Goal: Transaction & Acquisition: Book appointment/travel/reservation

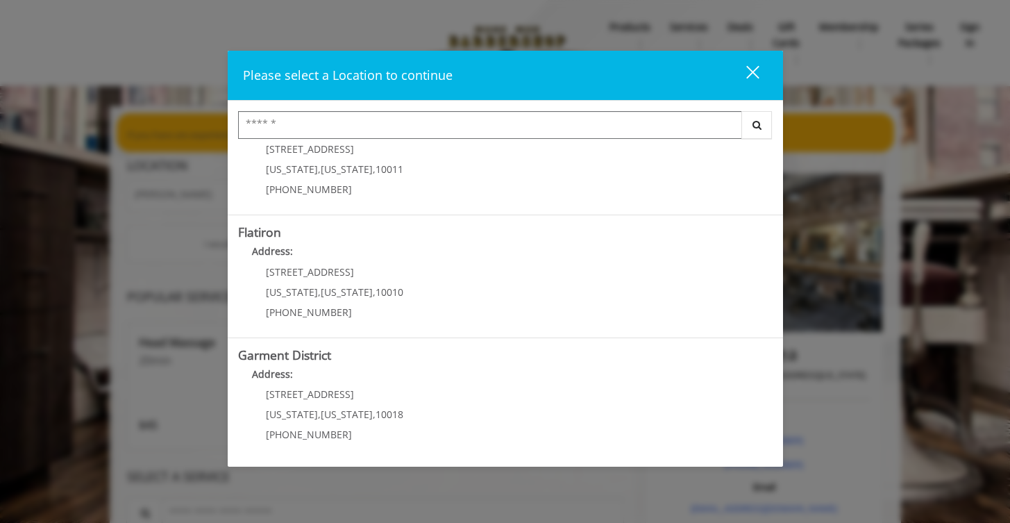
scroll to position [299, 0]
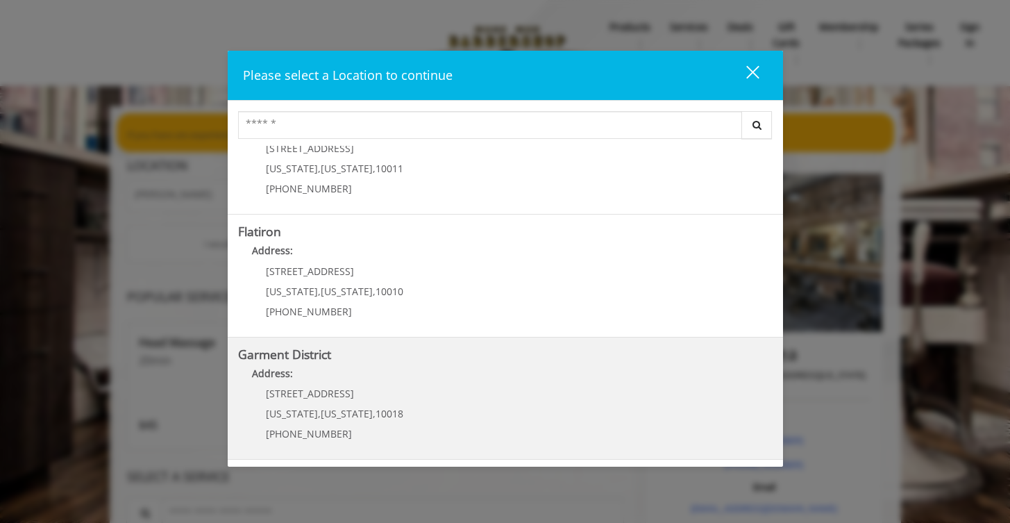
click at [347, 351] on h5 "Garment District" at bounding box center [505, 354] width 535 height 13
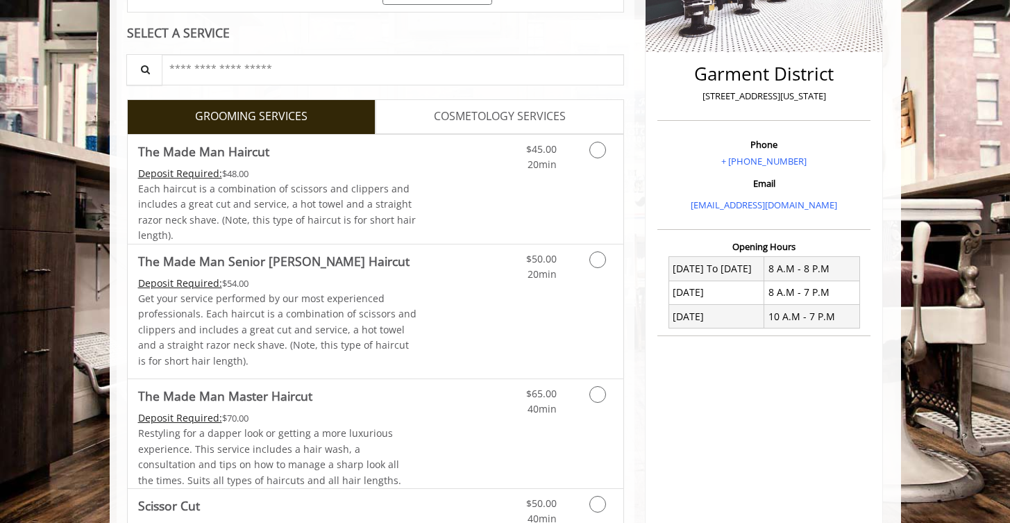
scroll to position [290, 0]
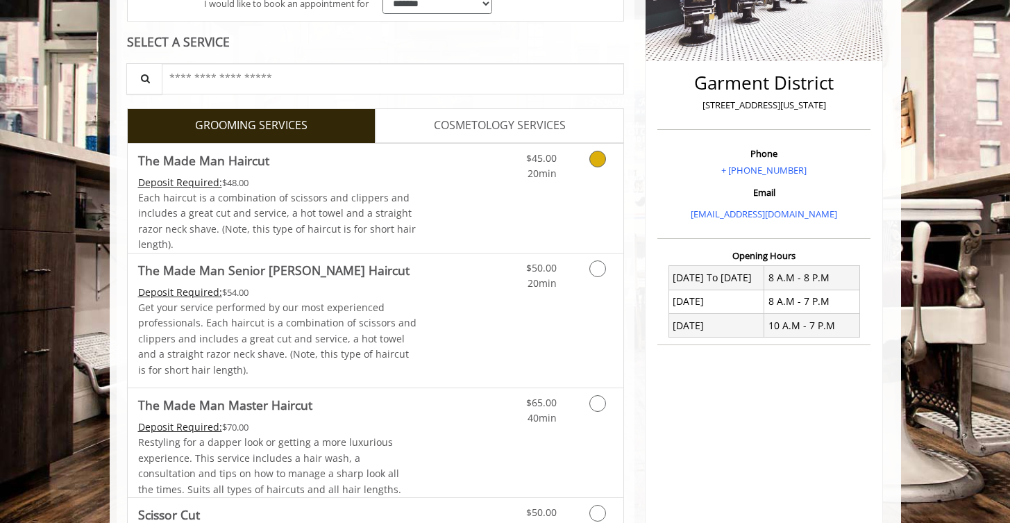
click at [600, 162] on icon "Grooming services" at bounding box center [598, 159] width 17 height 17
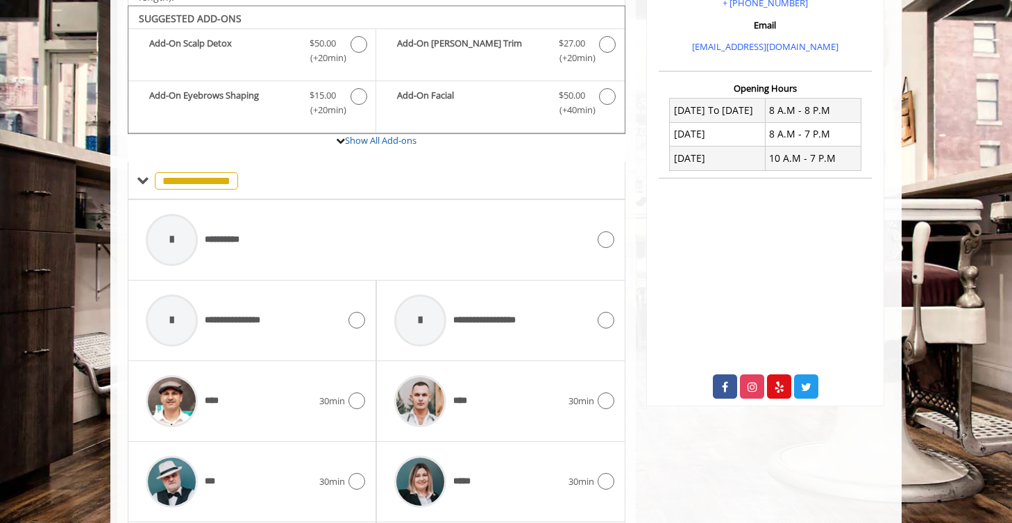
scroll to position [462, 0]
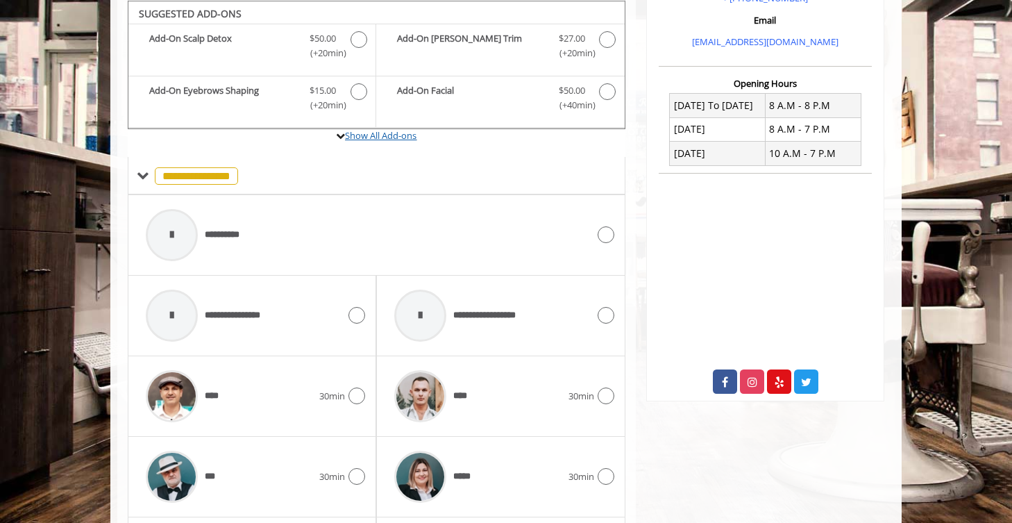
click at [382, 139] on link "Show All Add-ons" at bounding box center [381, 135] width 72 height 12
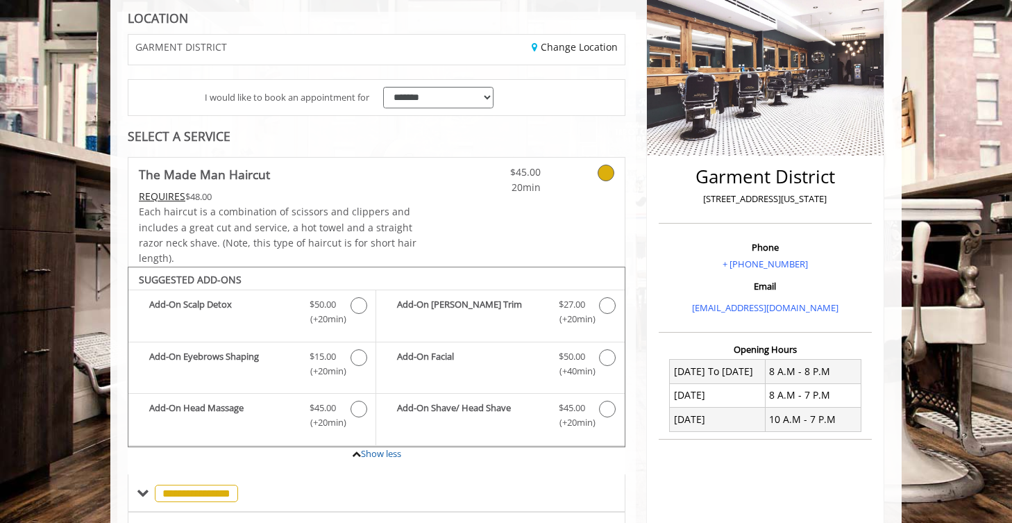
scroll to position [197, 0]
drag, startPoint x: 1011, startPoint y: 128, endPoint x: 1011, endPoint y: 120, distance: 8.3
click at [1011, 119] on body "**********" at bounding box center [506, 509] width 1012 height 1201
drag, startPoint x: 1011, startPoint y: 120, endPoint x: 1010, endPoint y: 103, distance: 16.7
click at [1010, 103] on body "**********" at bounding box center [506, 509] width 1012 height 1201
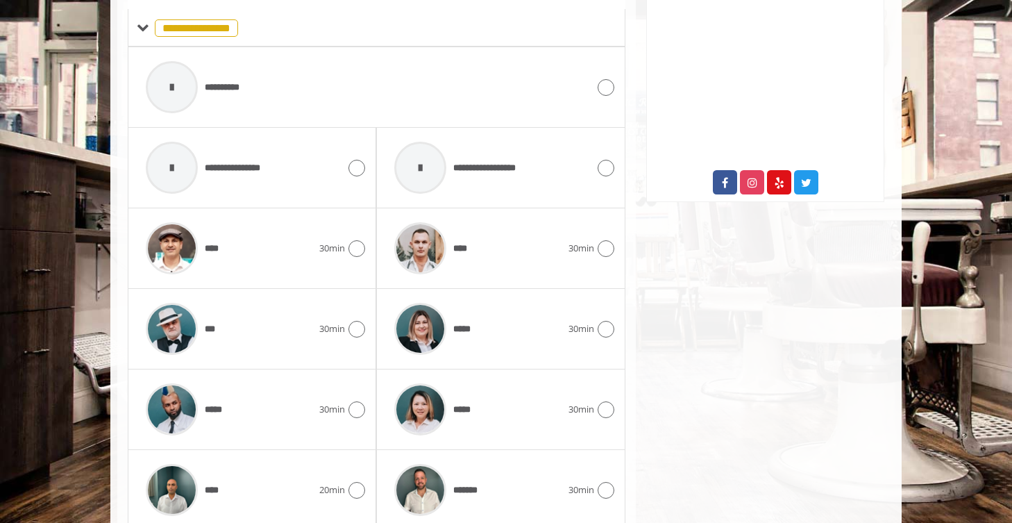
scroll to position [660, 0]
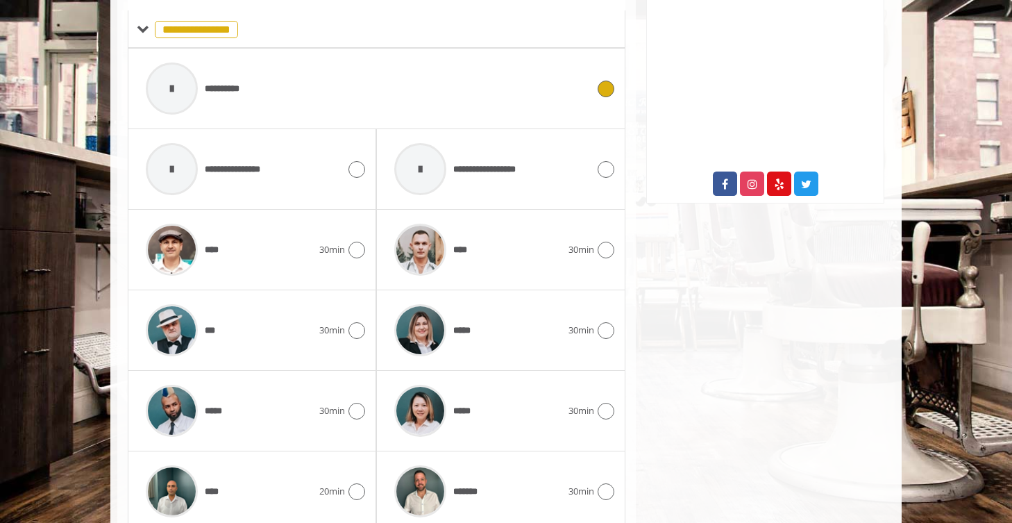
click at [610, 99] on div "**********" at bounding box center [377, 89] width 476 height 66
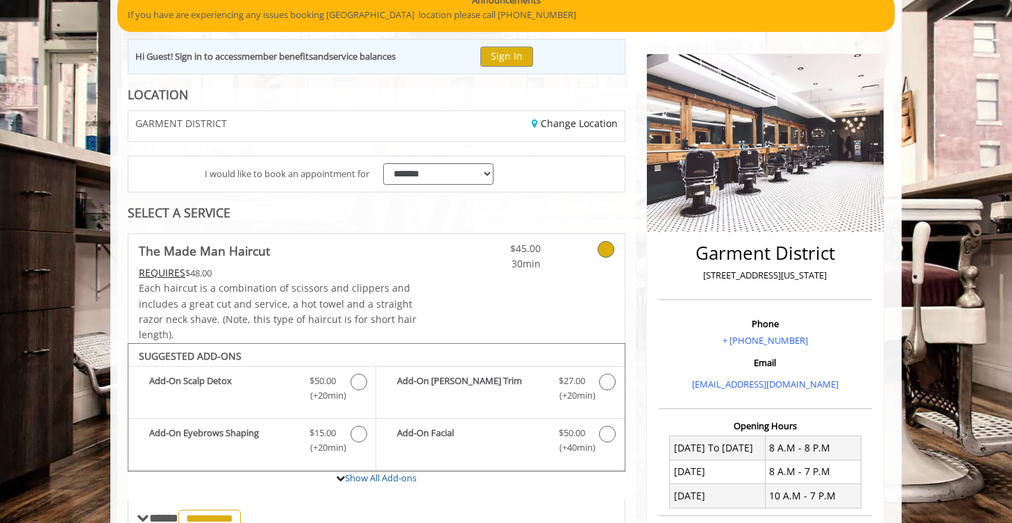
scroll to position [0, 0]
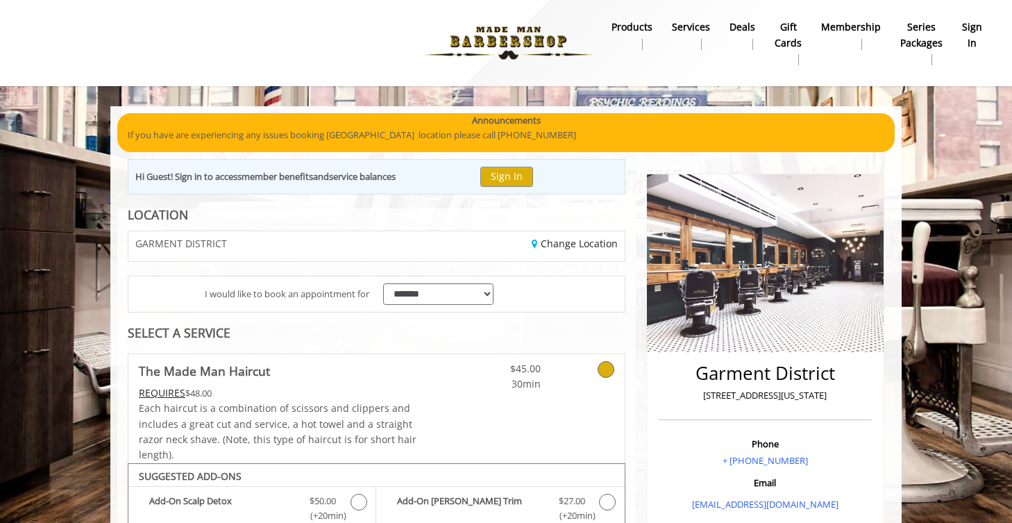
click at [526, 25] on img at bounding box center [508, 43] width 191 height 76
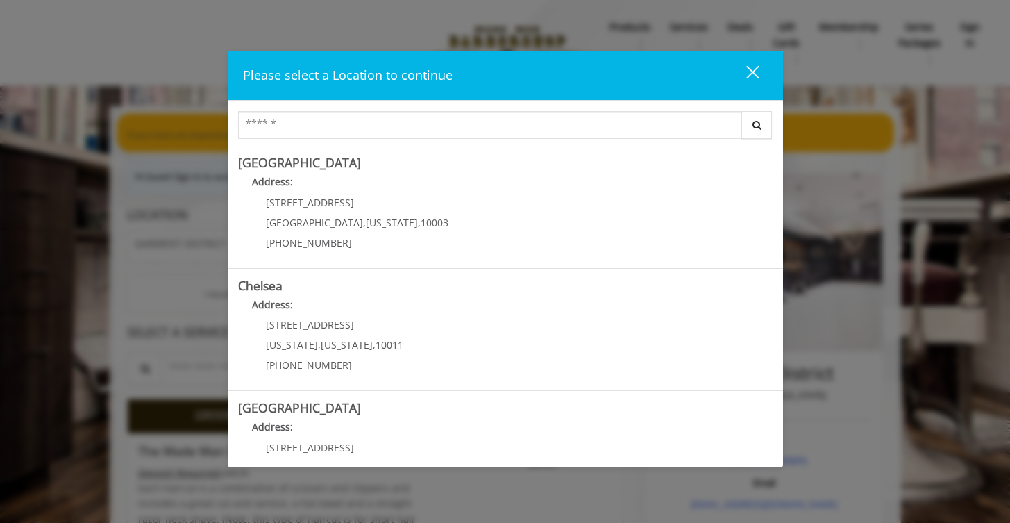
click at [783, 167] on div "Please select a Location to continue close Search Greenwich Village Address: 60…" at bounding box center [505, 261] width 1010 height 523
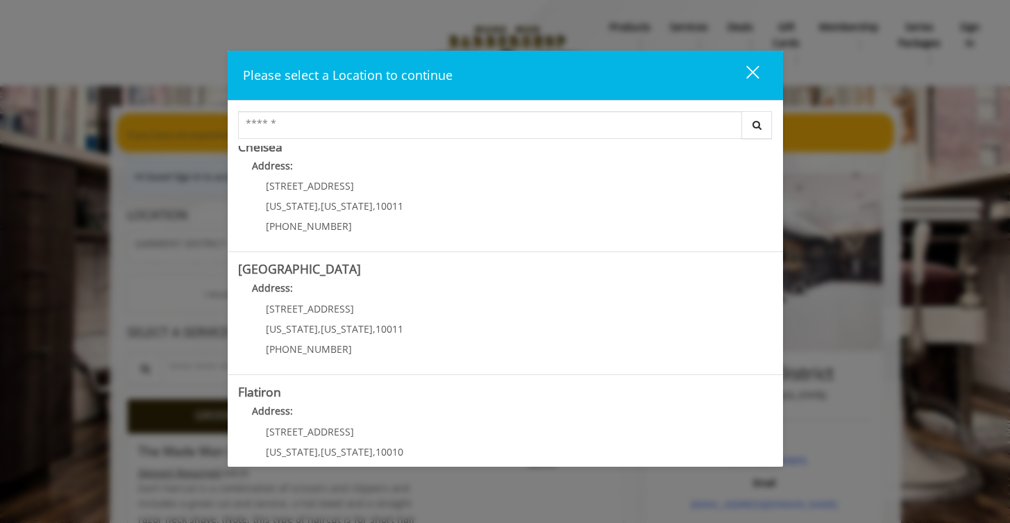
scroll to position [137, 0]
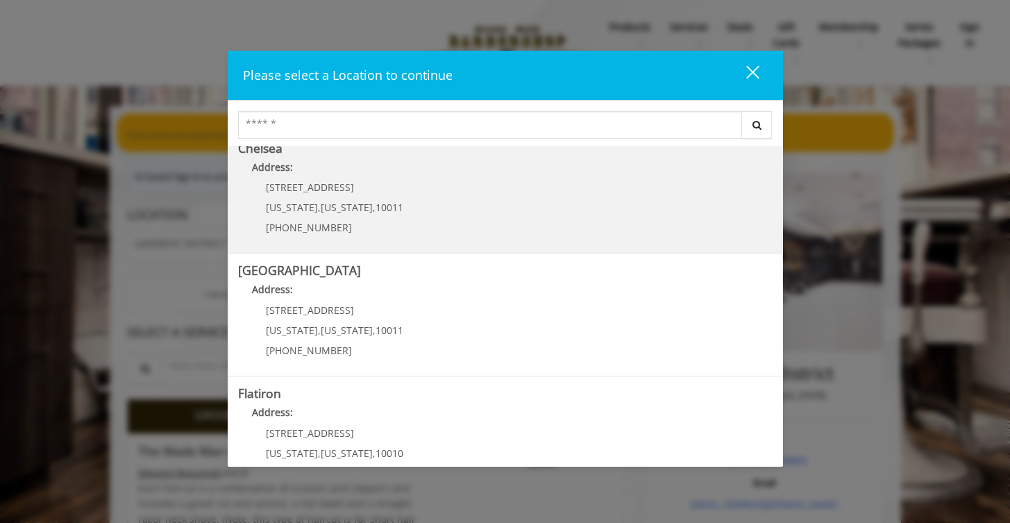
click at [413, 178] on p "Address:" at bounding box center [505, 171] width 535 height 22
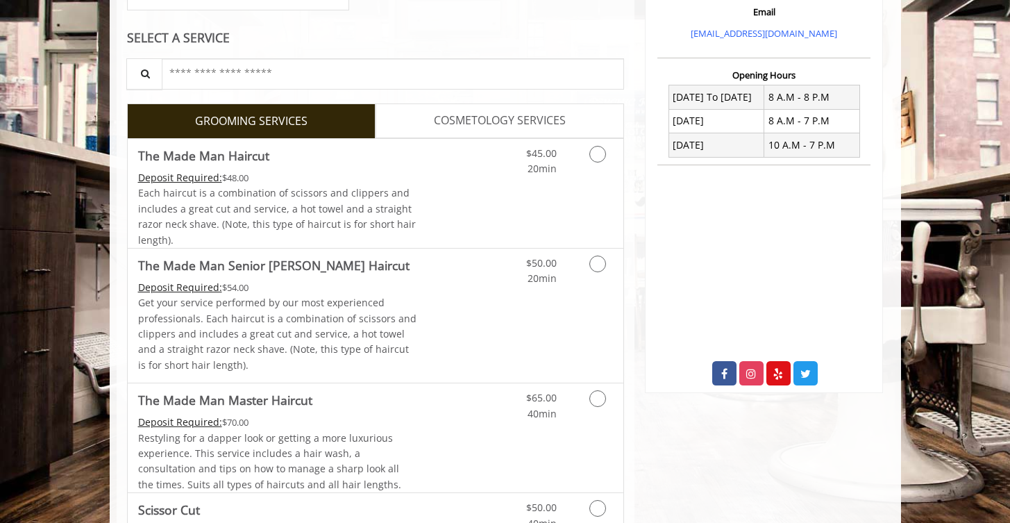
scroll to position [492, 0]
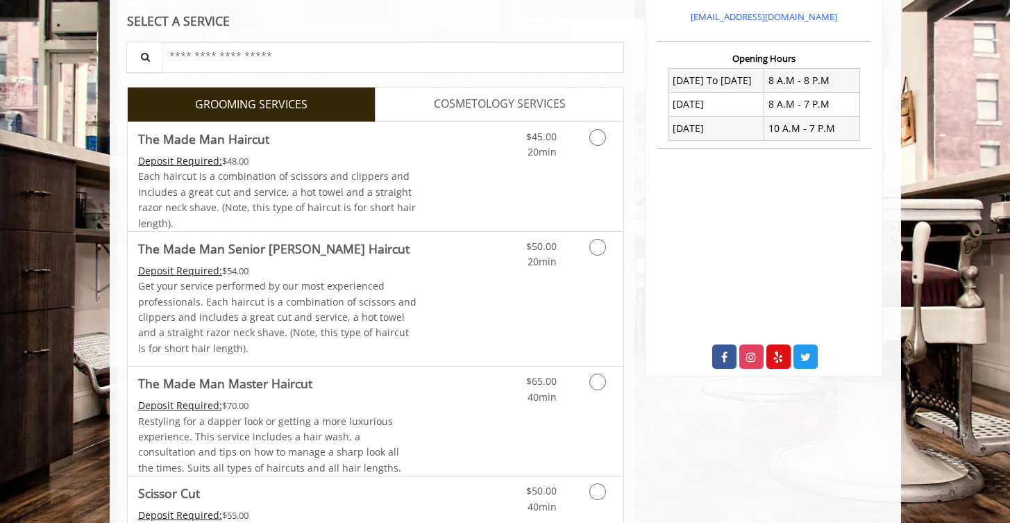
click at [556, 93] on link "COSMETOLOGY SERVICES" at bounding box center [500, 104] width 249 height 35
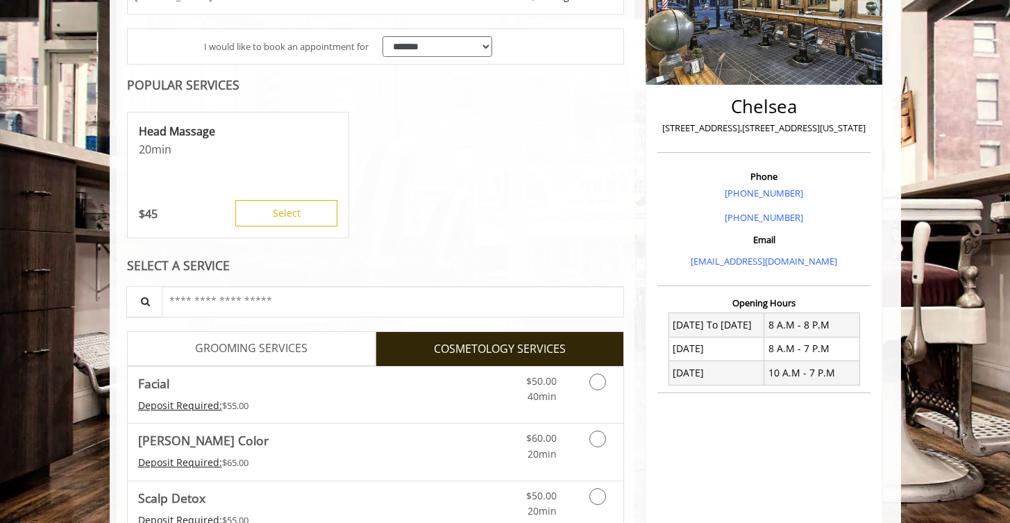
scroll to position [0, 0]
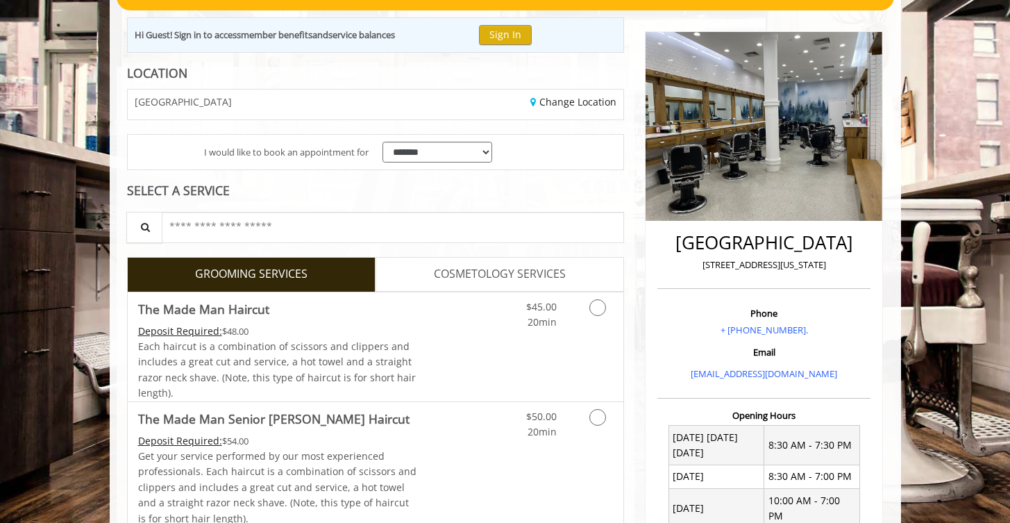
scroll to position [149, 0]
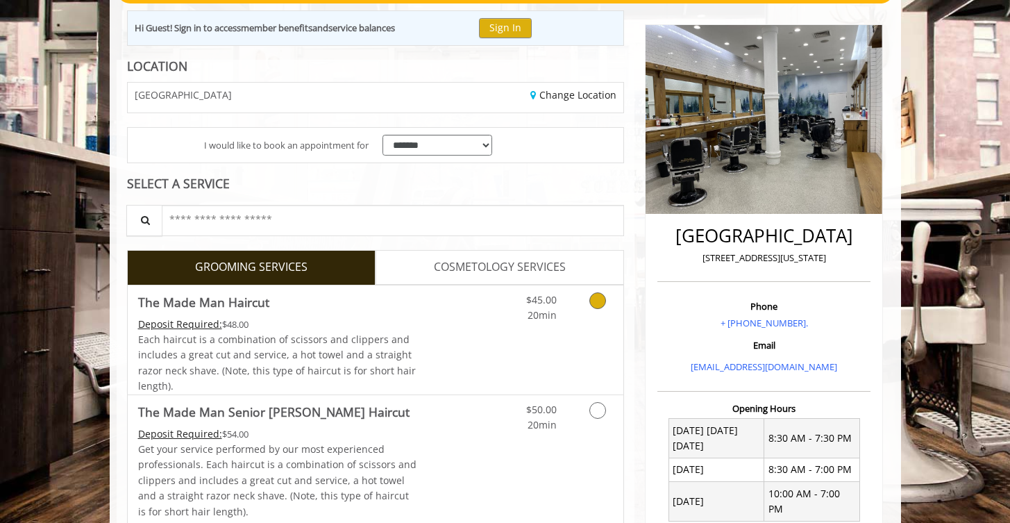
click at [596, 308] on icon "Grooming services" at bounding box center [598, 300] width 17 height 17
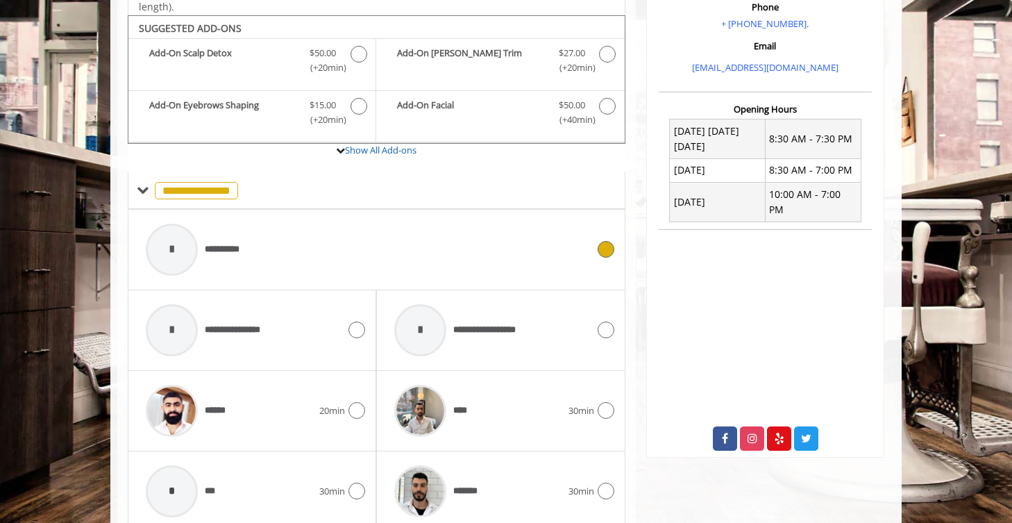
scroll to position [462, 0]
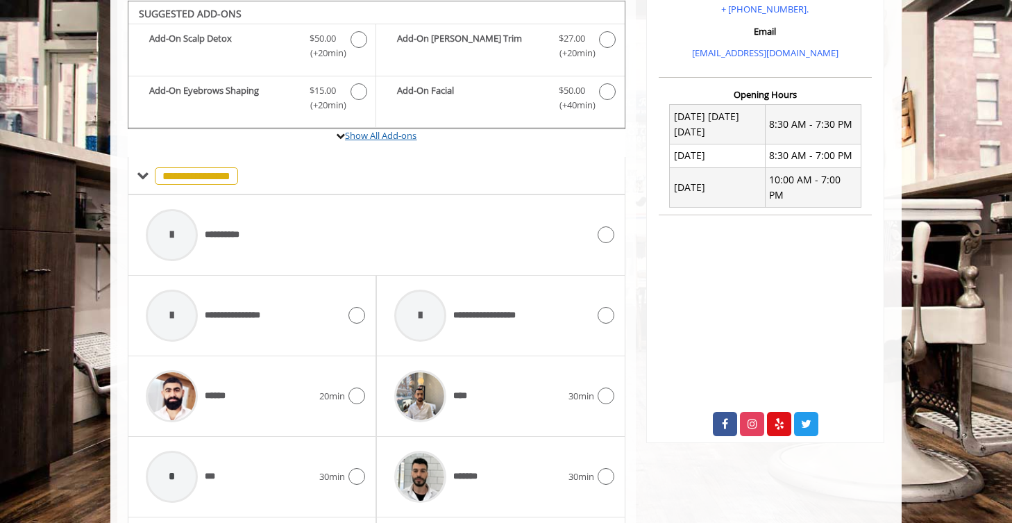
click at [359, 134] on link "Show All Add-ons" at bounding box center [381, 135] width 72 height 12
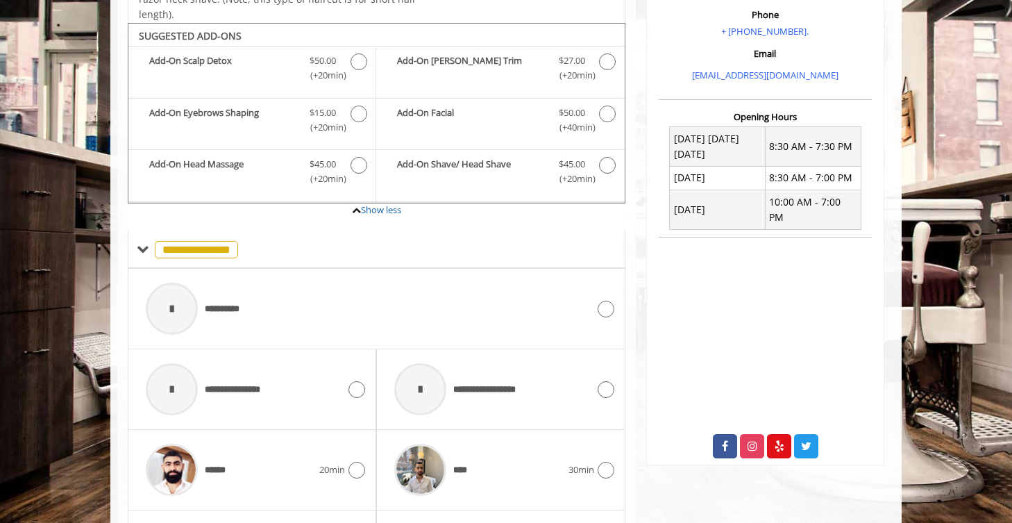
scroll to position [440, 0]
click at [609, 304] on icon at bounding box center [606, 309] width 17 height 17
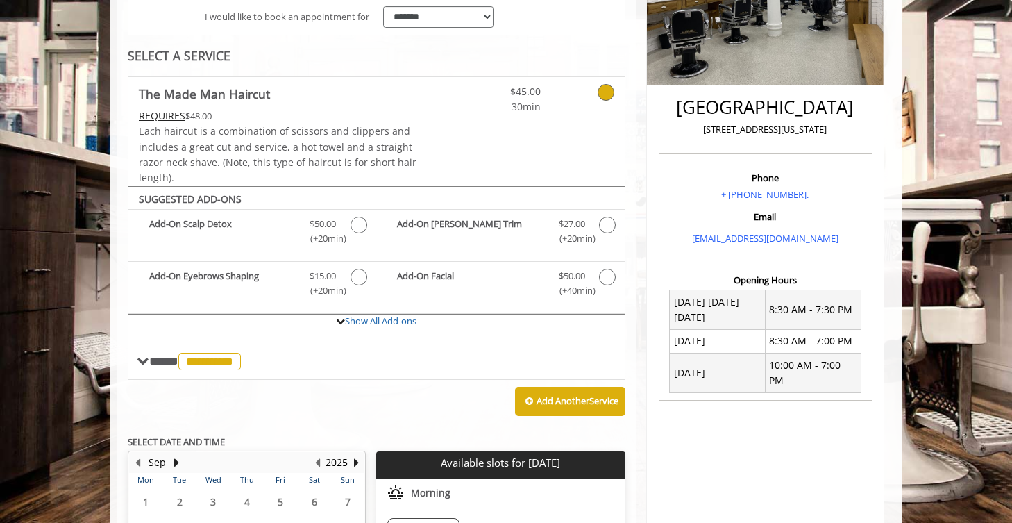
scroll to position [278, 0]
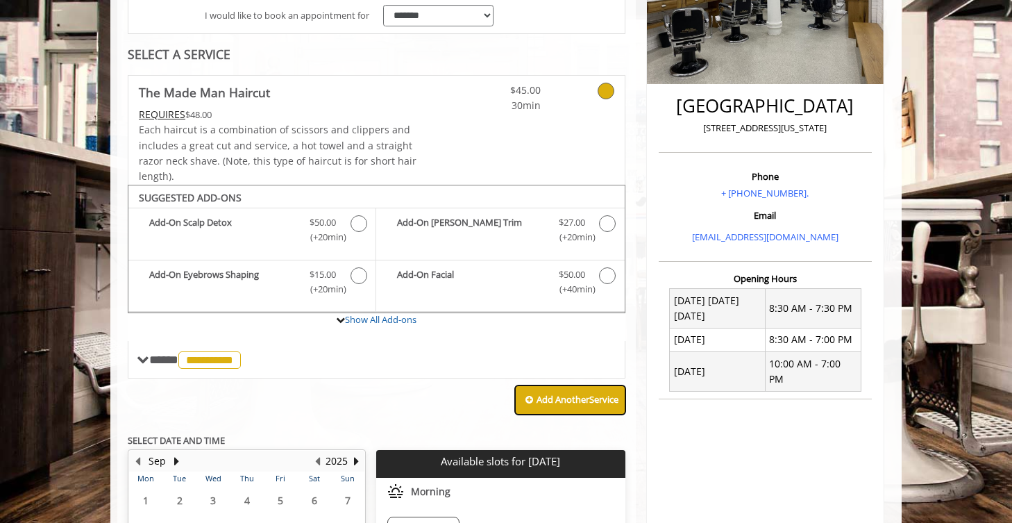
click at [606, 393] on b "Add Another Service" at bounding box center [578, 399] width 82 height 12
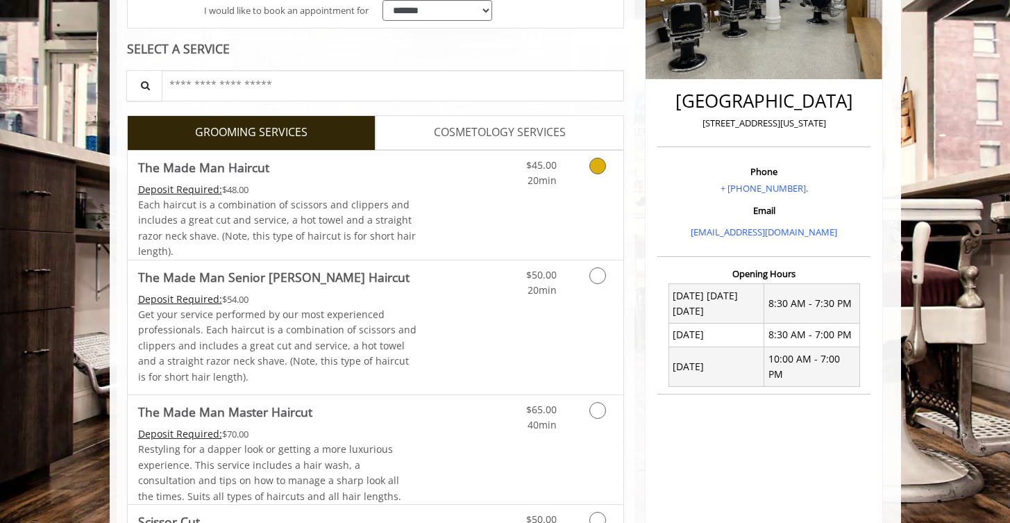
scroll to position [315, 0]
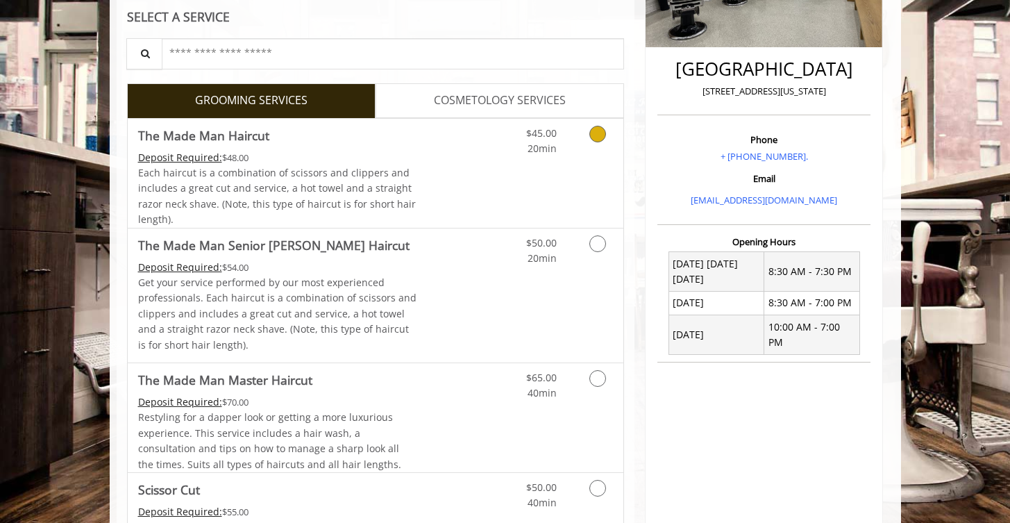
click at [551, 90] on link "COSMETOLOGY SERVICES" at bounding box center [500, 100] width 249 height 35
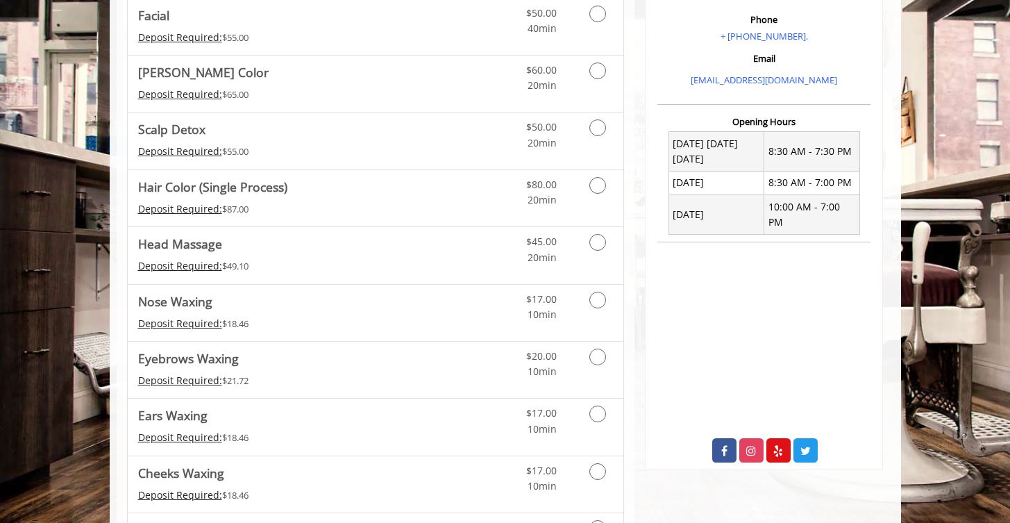
scroll to position [435, 0]
click at [603, 190] on icon "Cosmetology services" at bounding box center [598, 186] width 17 height 17
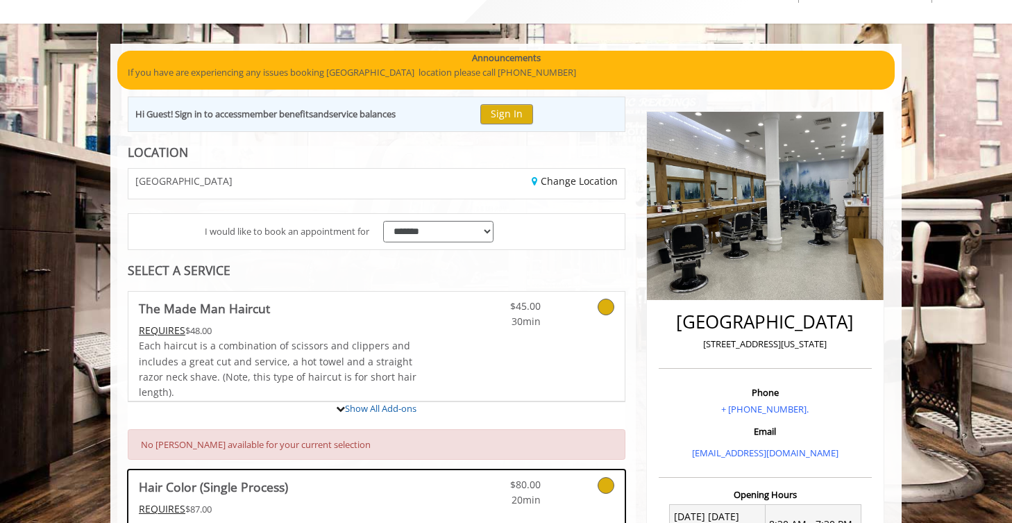
scroll to position [0, 0]
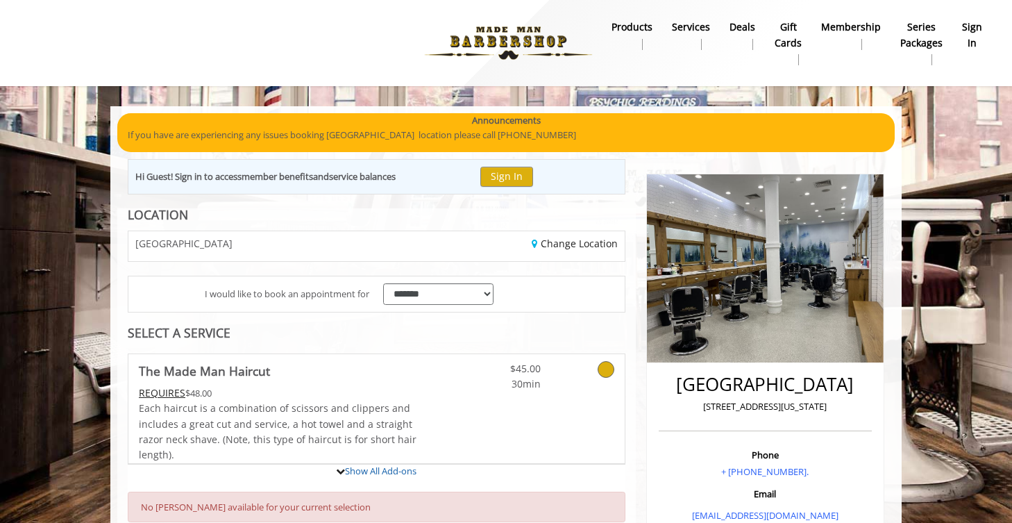
click at [519, 28] on img at bounding box center [508, 43] width 191 height 76
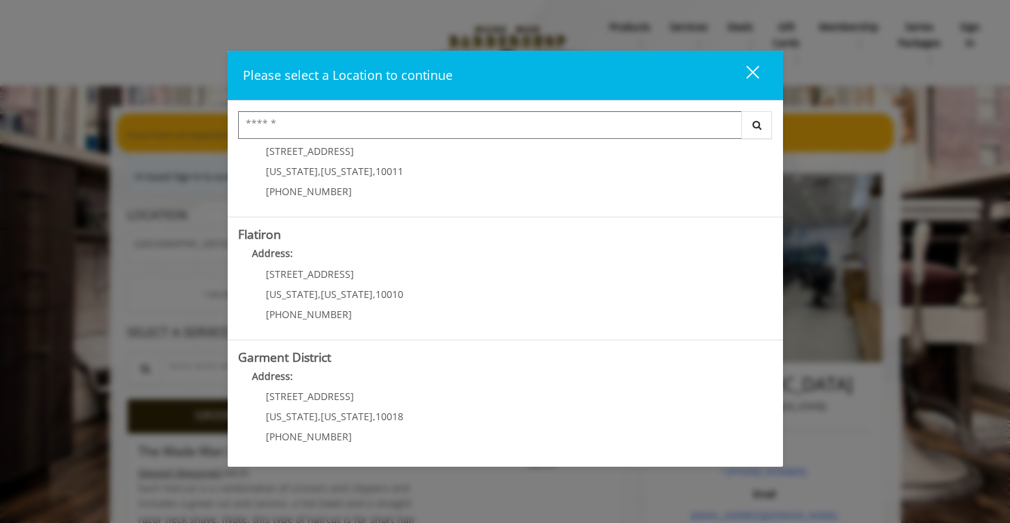
scroll to position [299, 0]
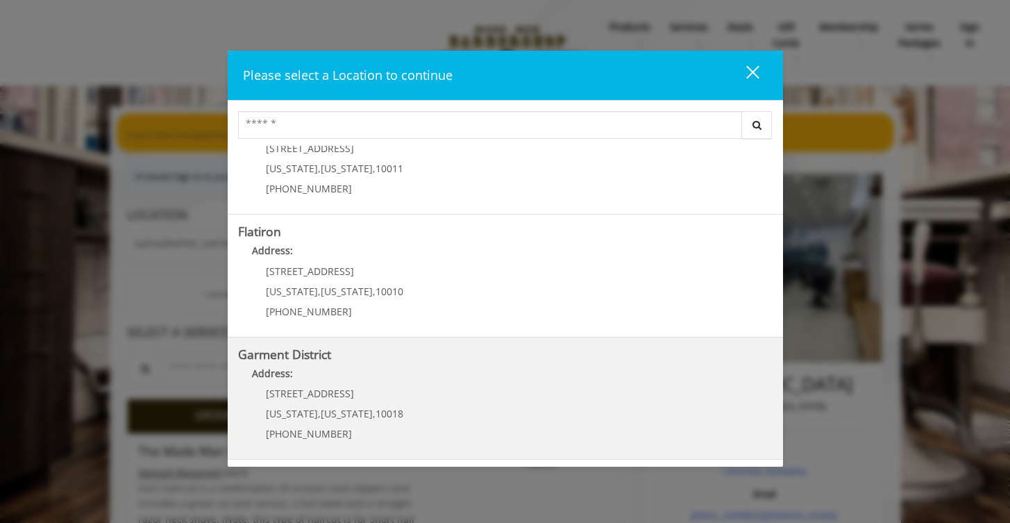
click at [483, 387] on District "Address:" at bounding box center [505, 377] width 535 height 22
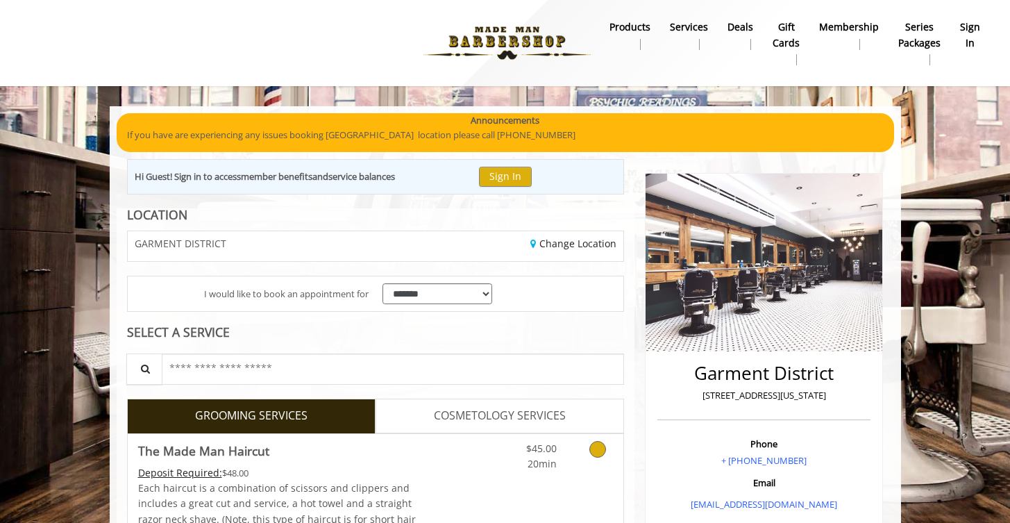
click at [584, 463] on link "Grooming services" at bounding box center [595, 453] width 35 height 38
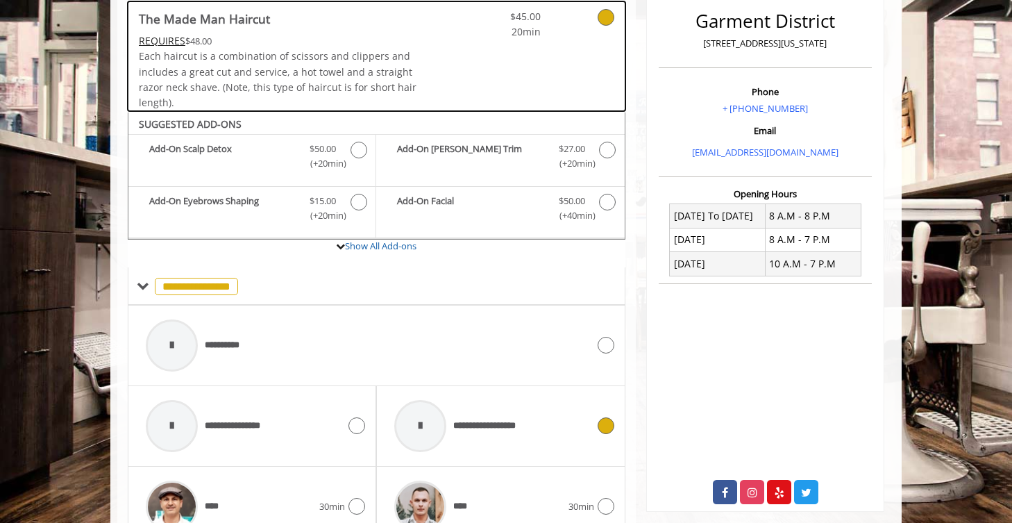
scroll to position [462, 0]
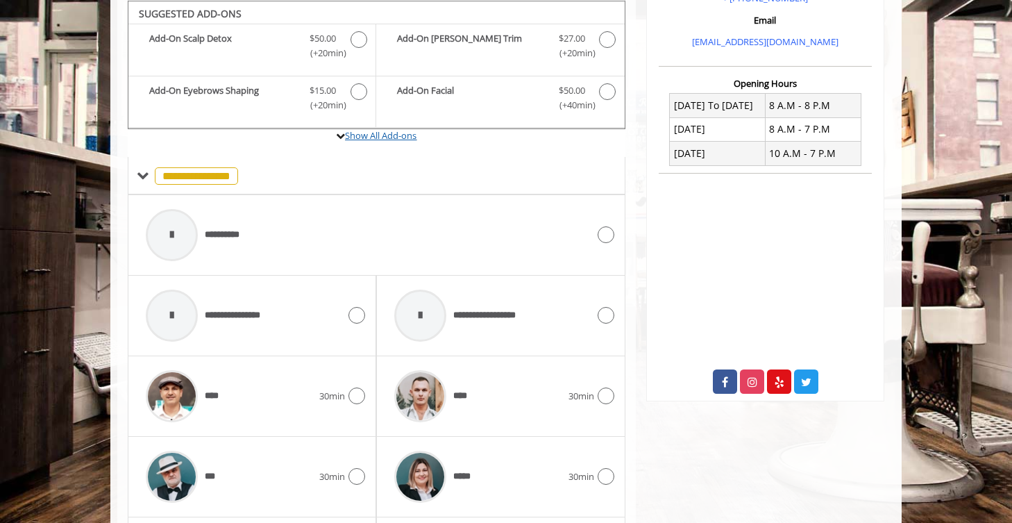
click at [394, 141] on link "Show All Add-ons" at bounding box center [381, 135] width 72 height 12
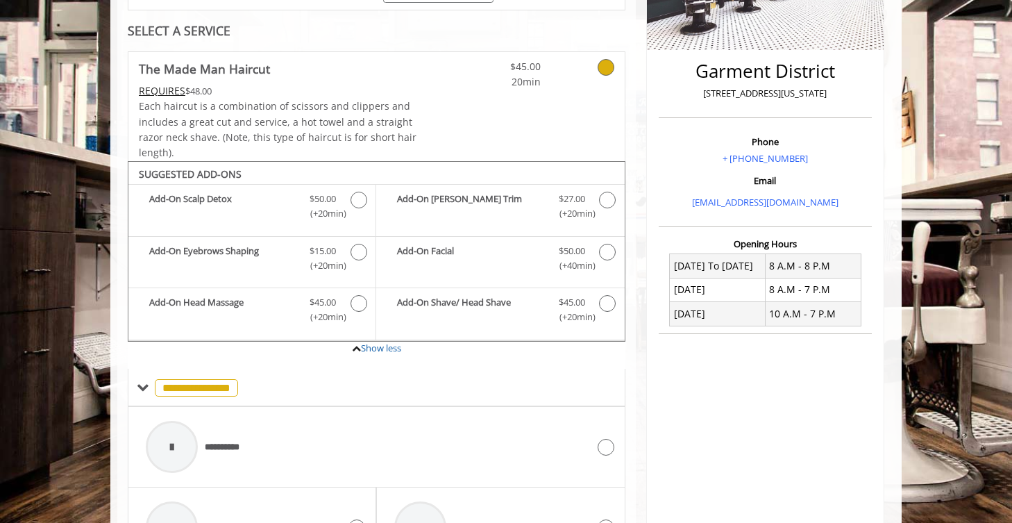
scroll to position [306, 0]
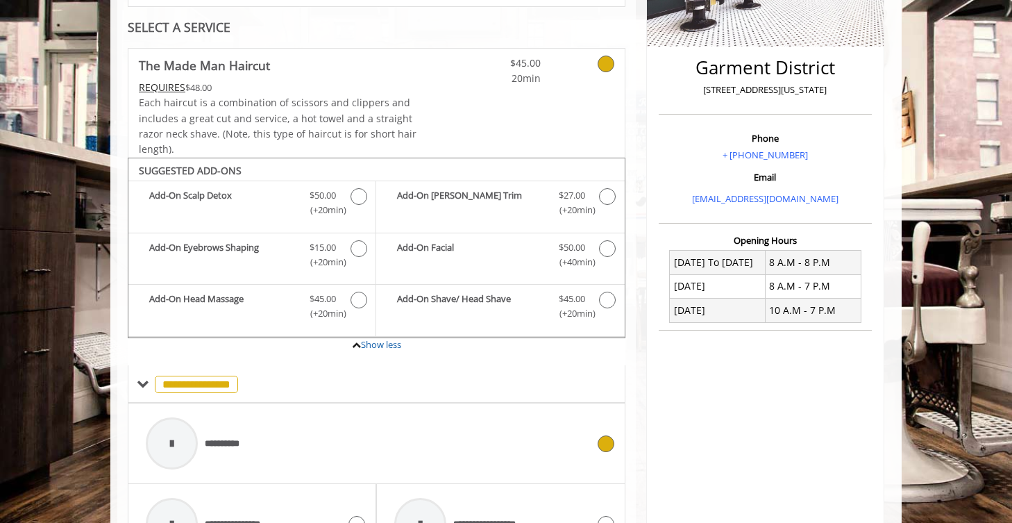
click at [590, 450] on div "**********" at bounding box center [367, 443] width 456 height 66
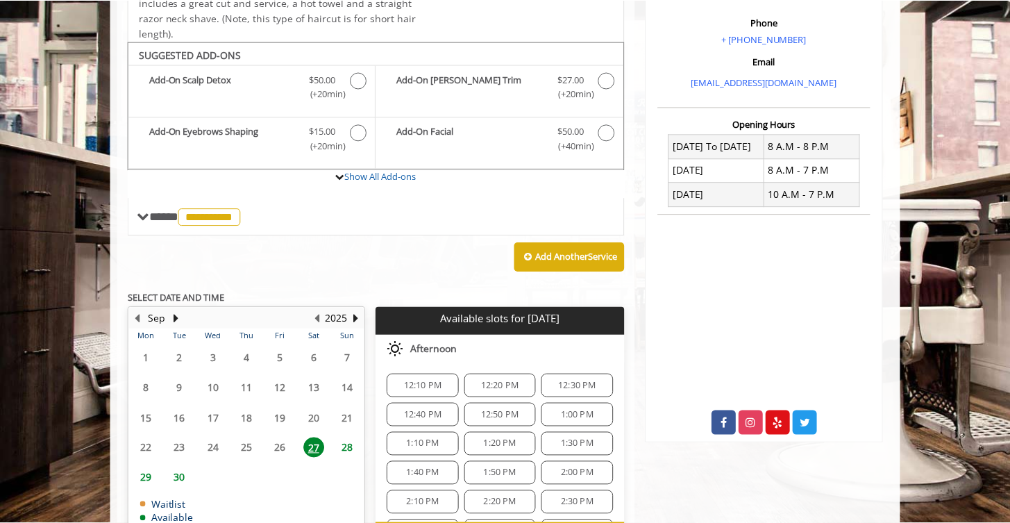
scroll to position [463, 0]
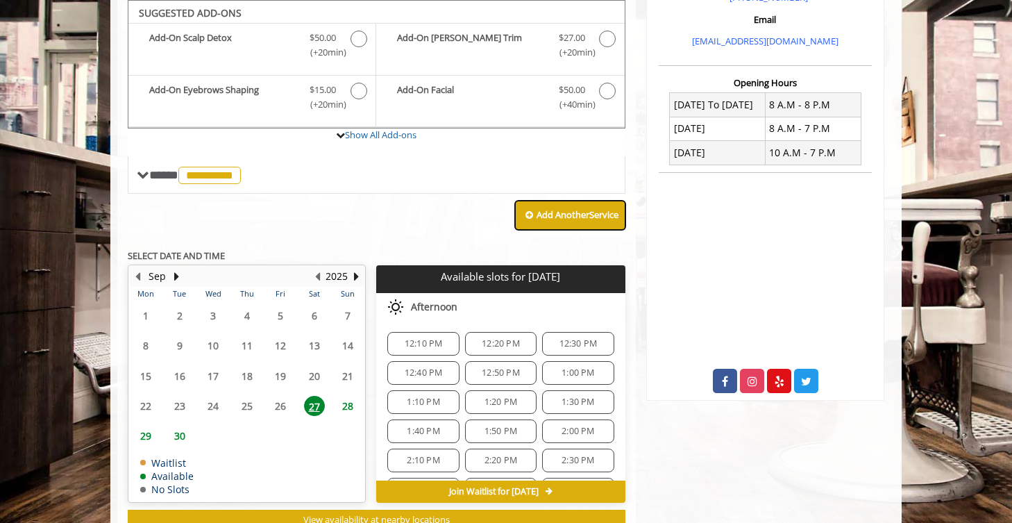
click at [565, 213] on b "Add Another Service" at bounding box center [578, 214] width 82 height 12
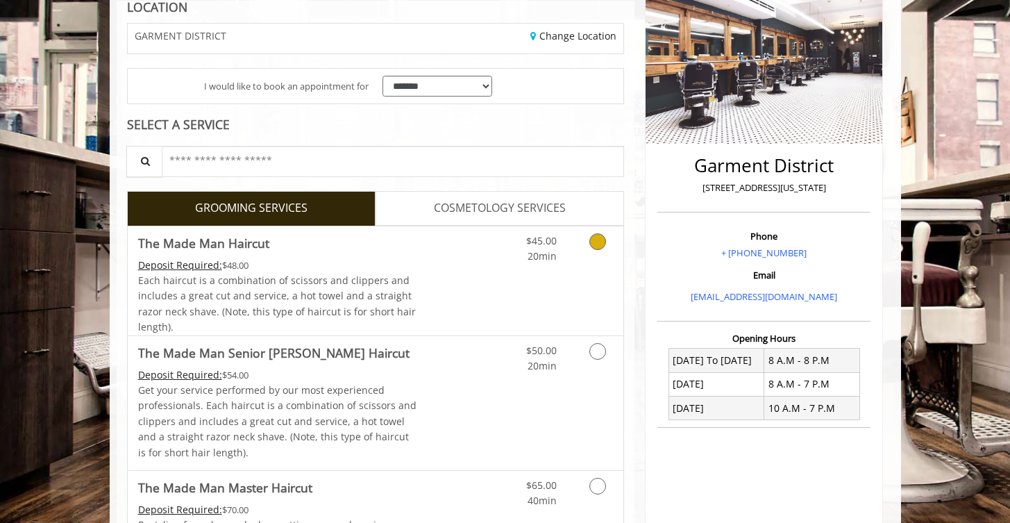
scroll to position [209, 0]
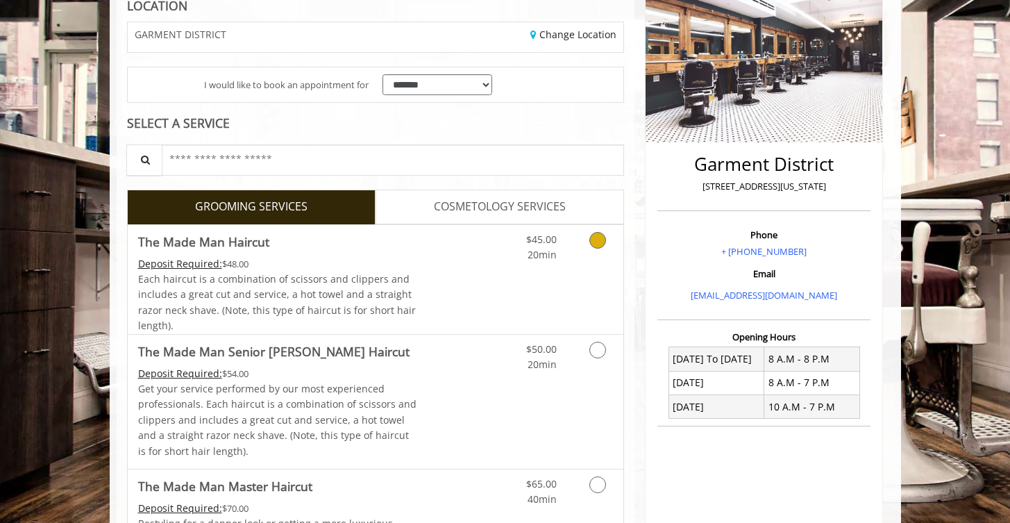
click at [576, 212] on link "COSMETOLOGY SERVICES" at bounding box center [500, 207] width 249 height 35
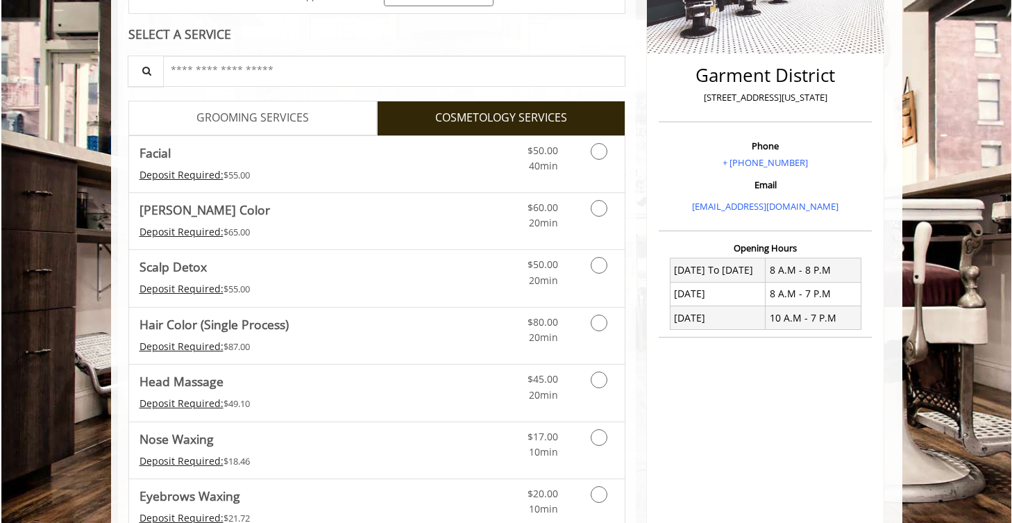
scroll to position [296, 0]
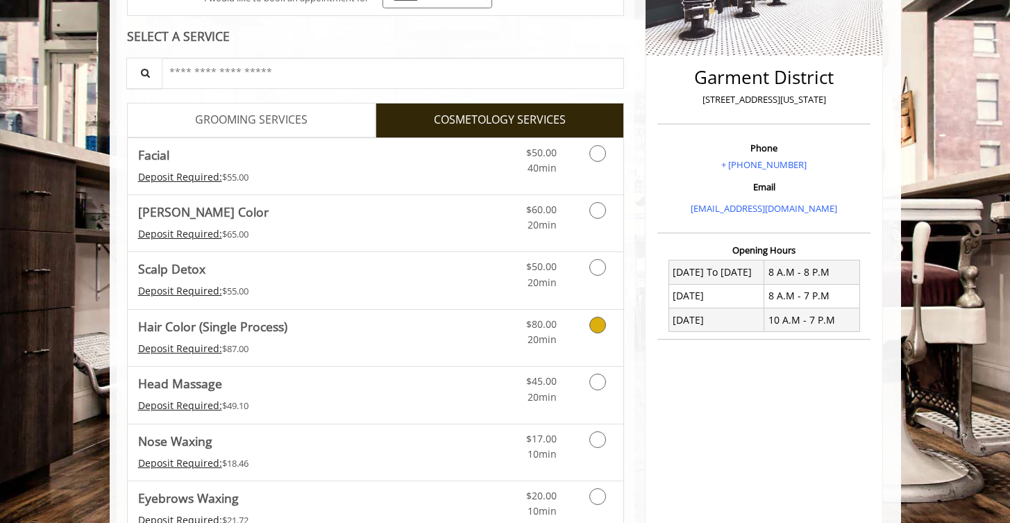
click at [598, 324] on icon "Cosmetology services" at bounding box center [598, 325] width 17 height 17
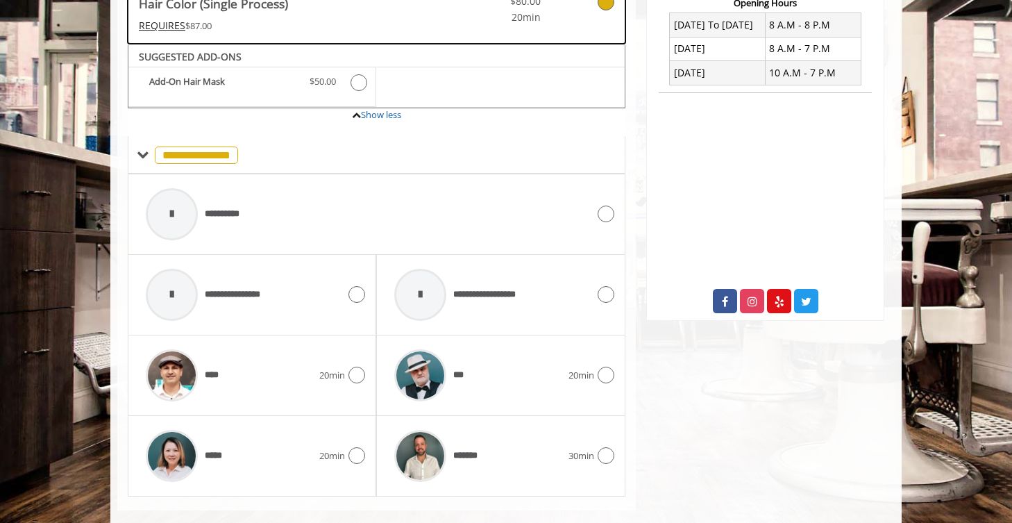
scroll to position [564, 0]
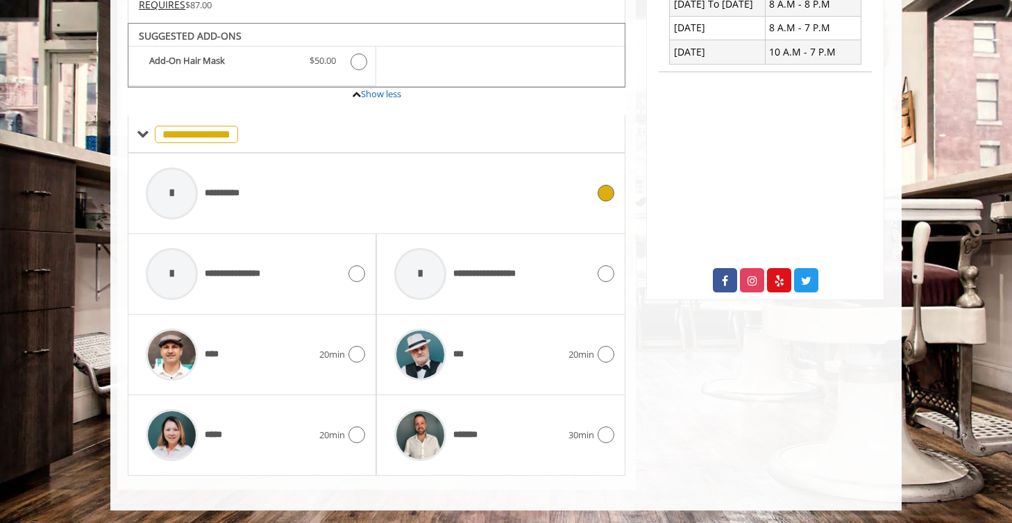
click at [606, 191] on icon at bounding box center [606, 193] width 17 height 17
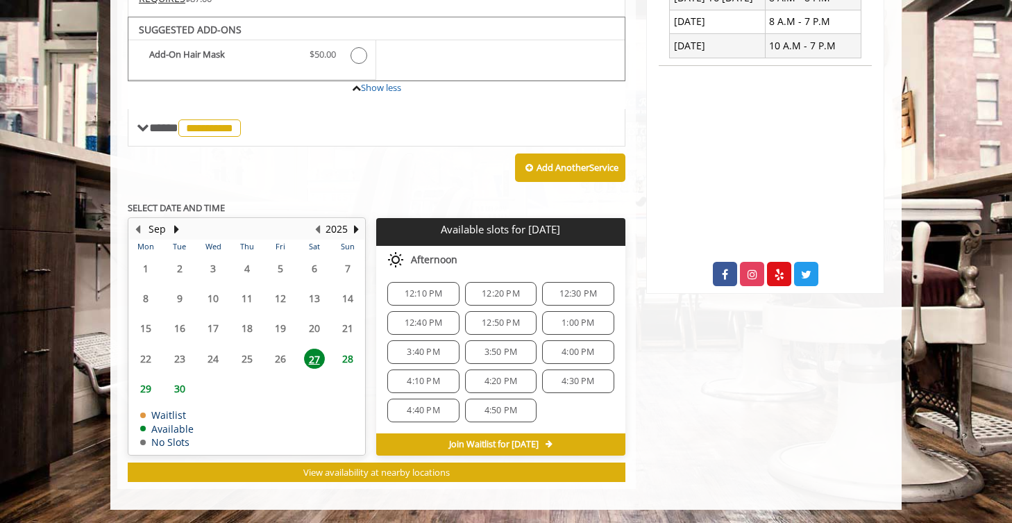
scroll to position [0, 0]
click at [420, 353] on span "3:40 PM" at bounding box center [423, 354] width 33 height 11
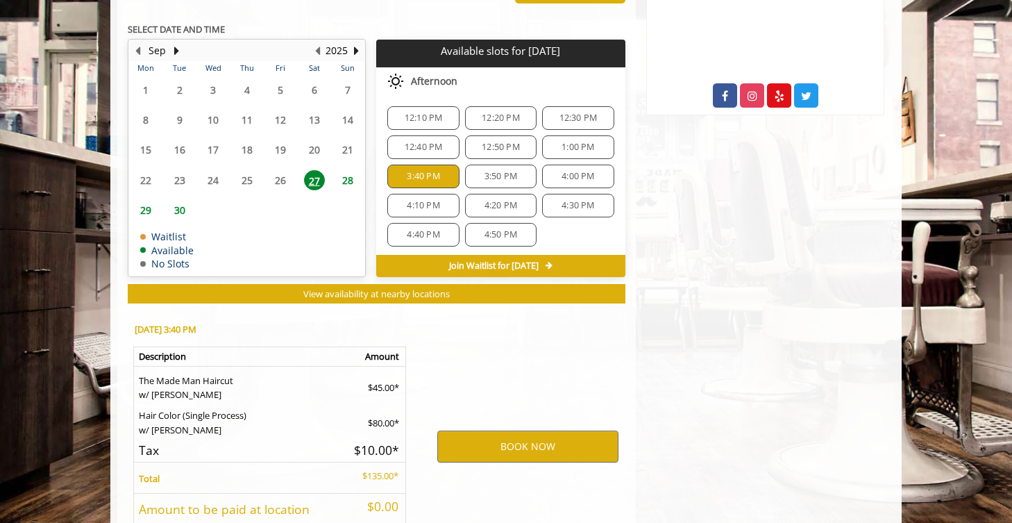
scroll to position [856, 0]
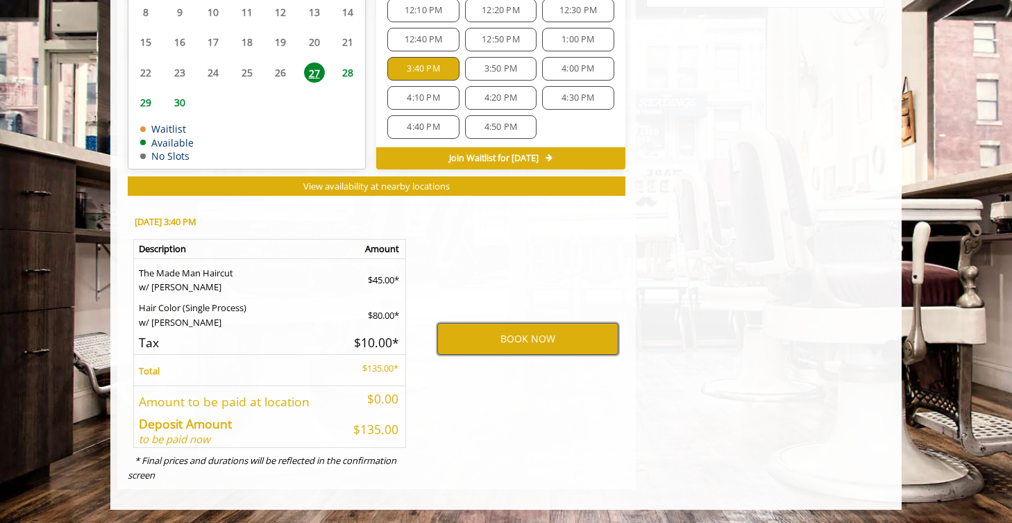
click at [519, 342] on button "BOOK NOW" at bounding box center [527, 339] width 181 height 32
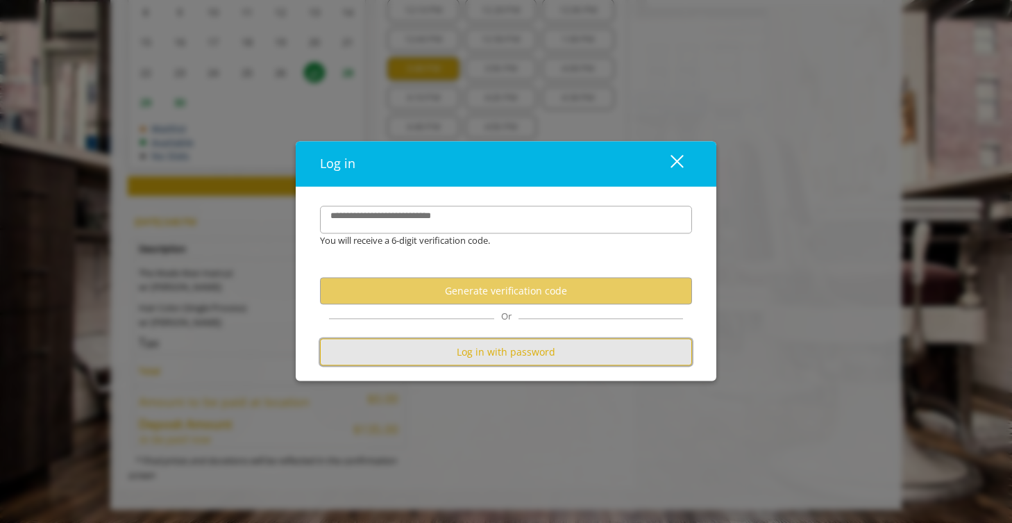
click at [501, 353] on button "Log in with password" at bounding box center [506, 352] width 372 height 27
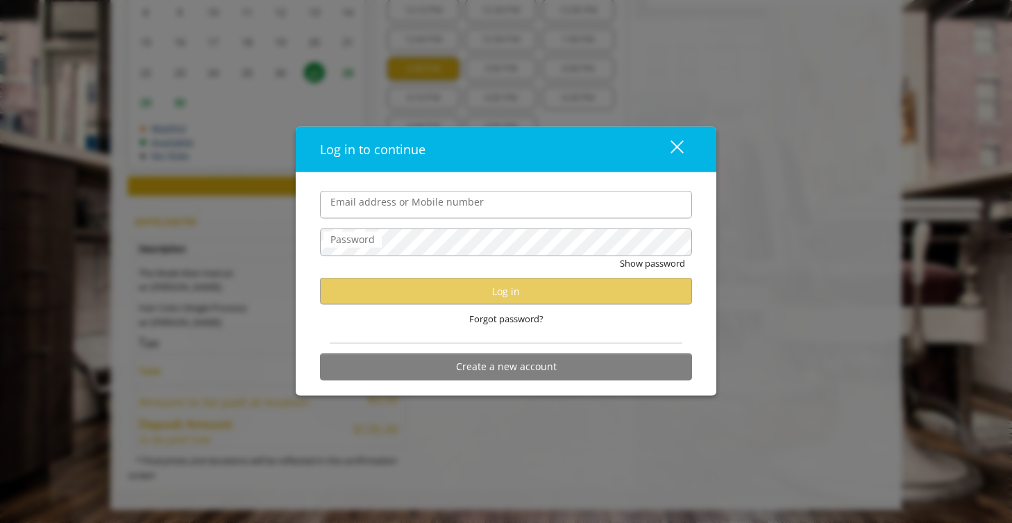
click at [426, 207] on input "Email address or Mobile number" at bounding box center [506, 205] width 372 height 28
type input "**********"
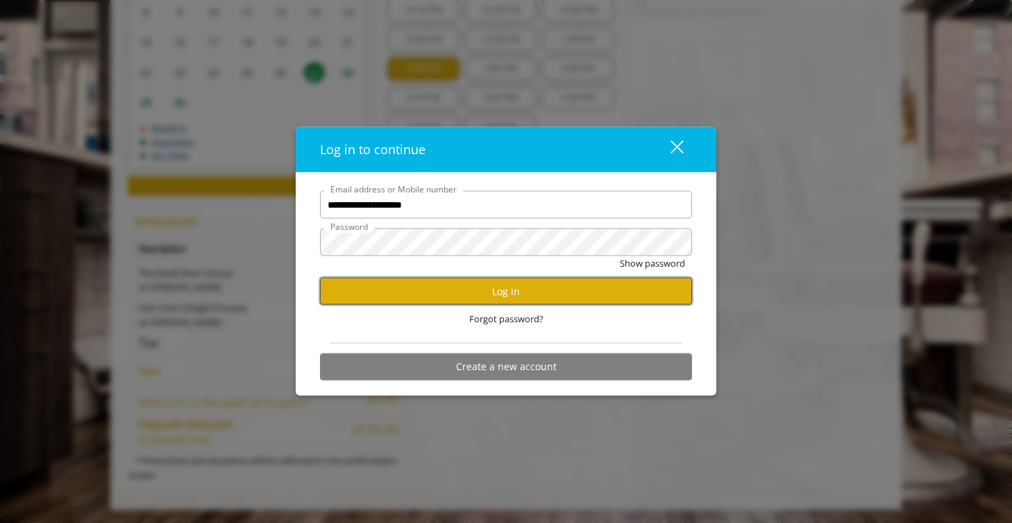
click at [453, 282] on button "Log in" at bounding box center [506, 291] width 372 height 27
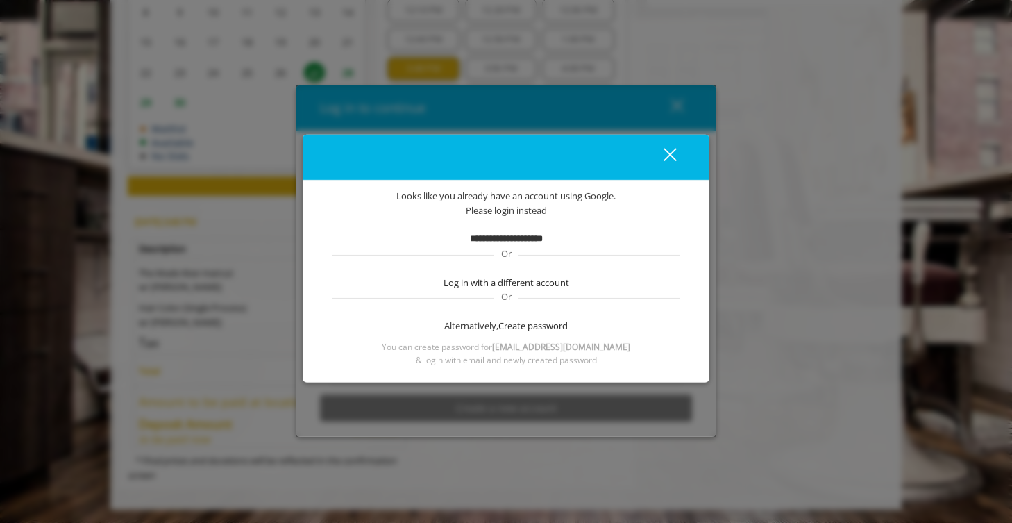
click at [671, 160] on div "close" at bounding box center [662, 157] width 28 height 21
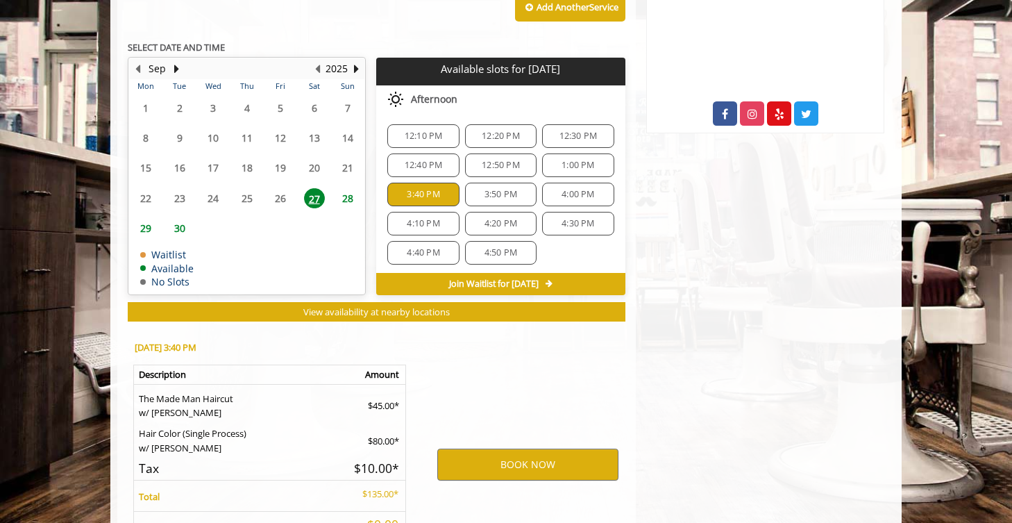
scroll to position [725, 0]
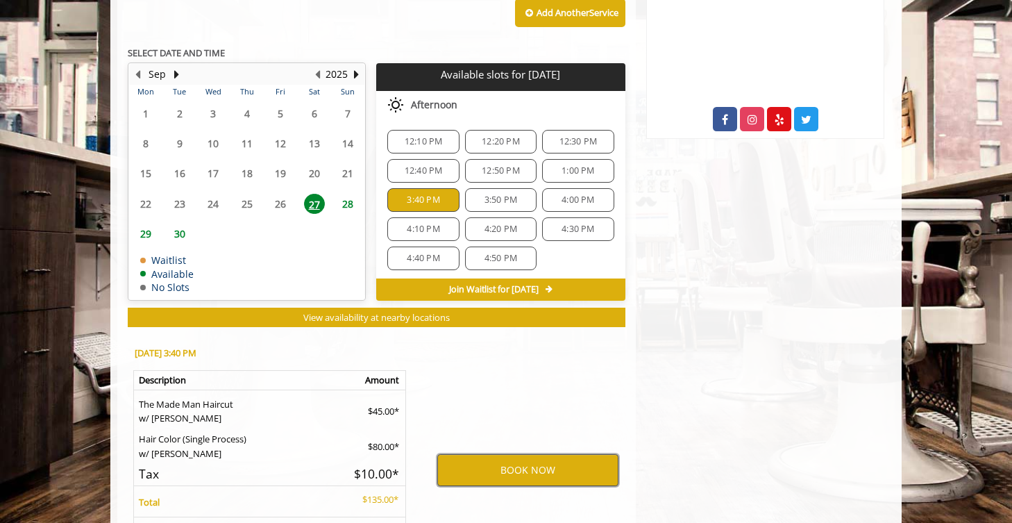
click at [527, 484] on button "BOOK NOW" at bounding box center [527, 470] width 181 height 32
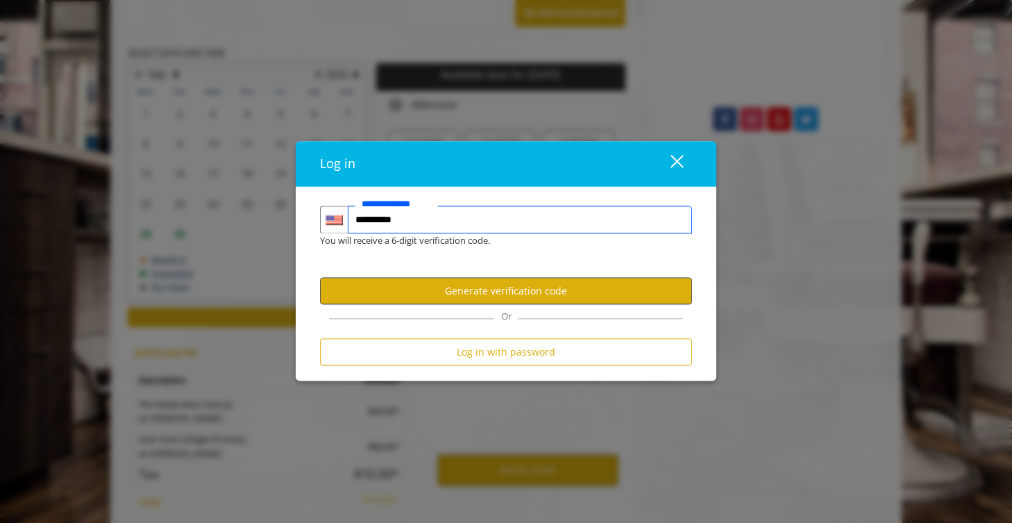
type input "**********"
click at [549, 300] on button "Generate verification code" at bounding box center [506, 290] width 372 height 27
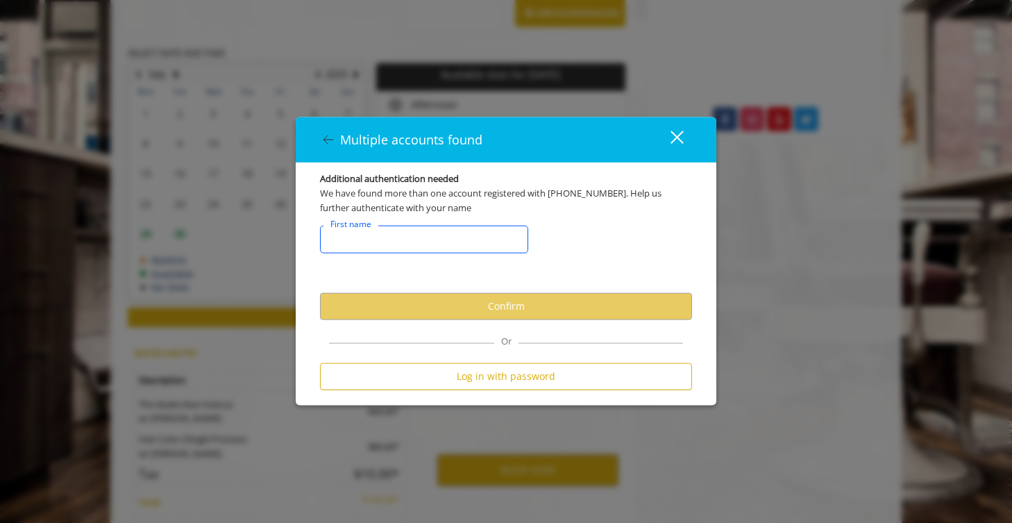
click at [438, 243] on input "FirstNameText" at bounding box center [424, 239] width 208 height 28
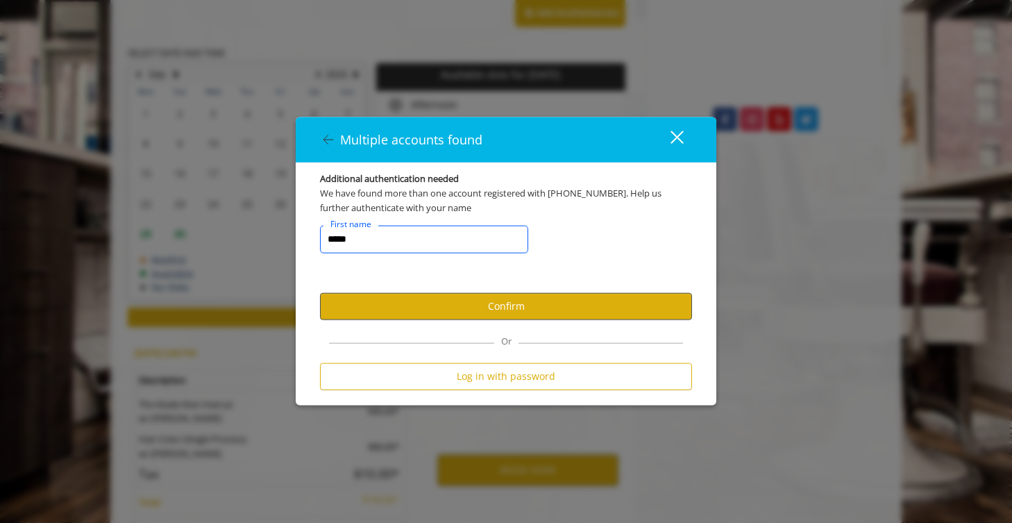
type input "*****"
click at [494, 300] on button "Confirm" at bounding box center [506, 305] width 372 height 27
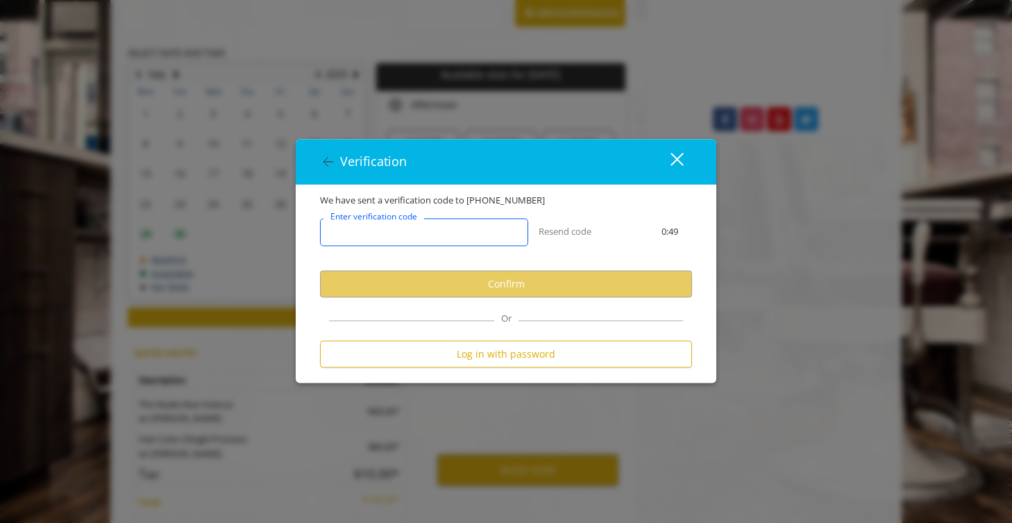
click at [462, 244] on input "Enter verification code" at bounding box center [424, 232] width 208 height 28
click at [580, 176] on div "Verification close" at bounding box center [506, 162] width 421 height 46
click at [567, 239] on div "Enter verification code Resend code 0:34" at bounding box center [506, 239] width 393 height 62
click at [458, 230] on input "Enter verification code" at bounding box center [424, 232] width 208 height 28
click at [676, 154] on div "close" at bounding box center [669, 161] width 28 height 21
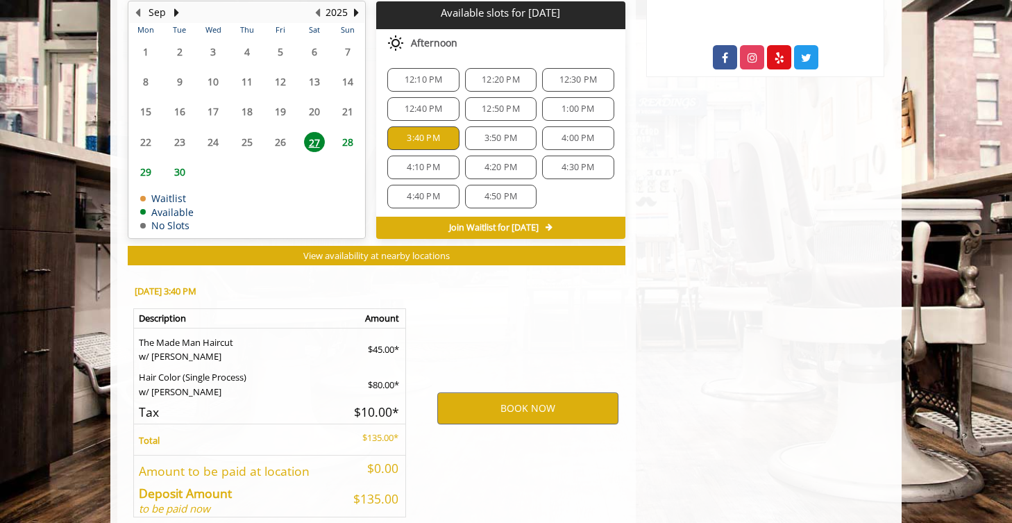
scroll to position [799, 0]
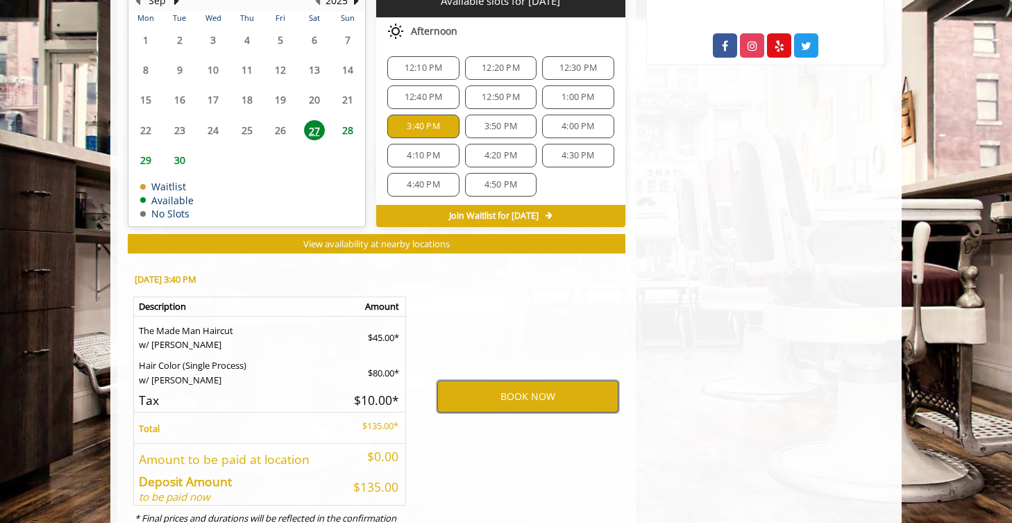
click at [521, 385] on button "BOOK NOW" at bounding box center [527, 397] width 181 height 32
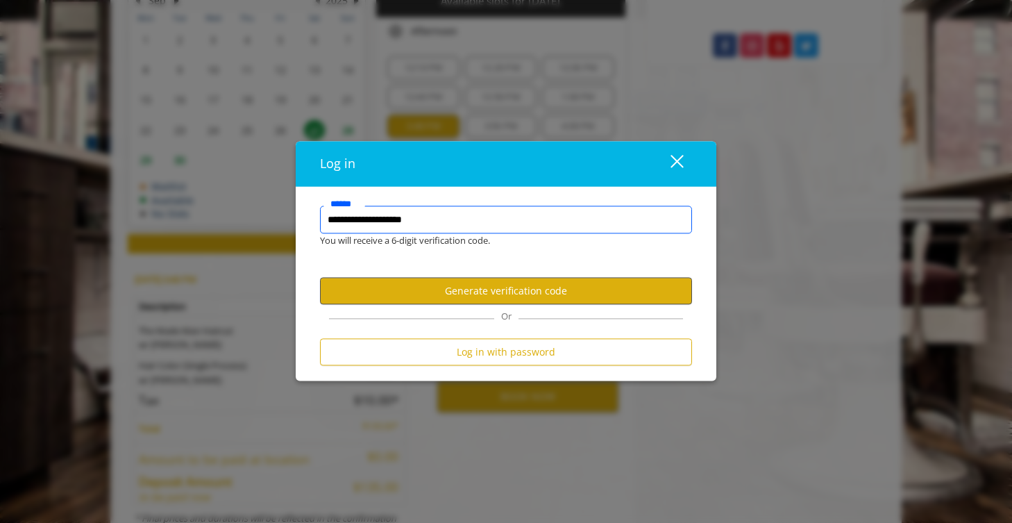
type input "**********"
click at [521, 290] on button "Generate verification code" at bounding box center [506, 290] width 372 height 27
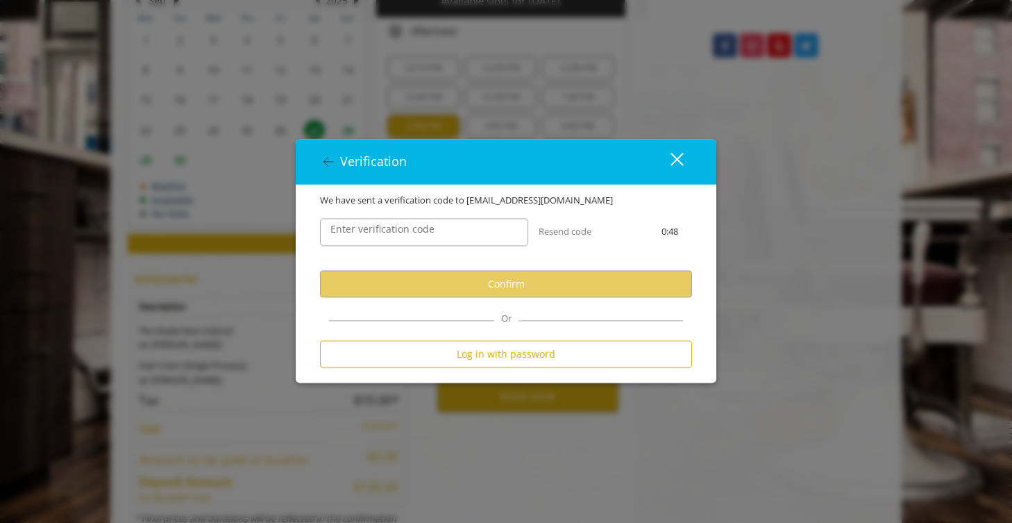
click at [412, 233] on label "Enter verification code" at bounding box center [383, 229] width 118 height 15
click at [412, 233] on input "Enter verification code" at bounding box center [424, 232] width 208 height 28
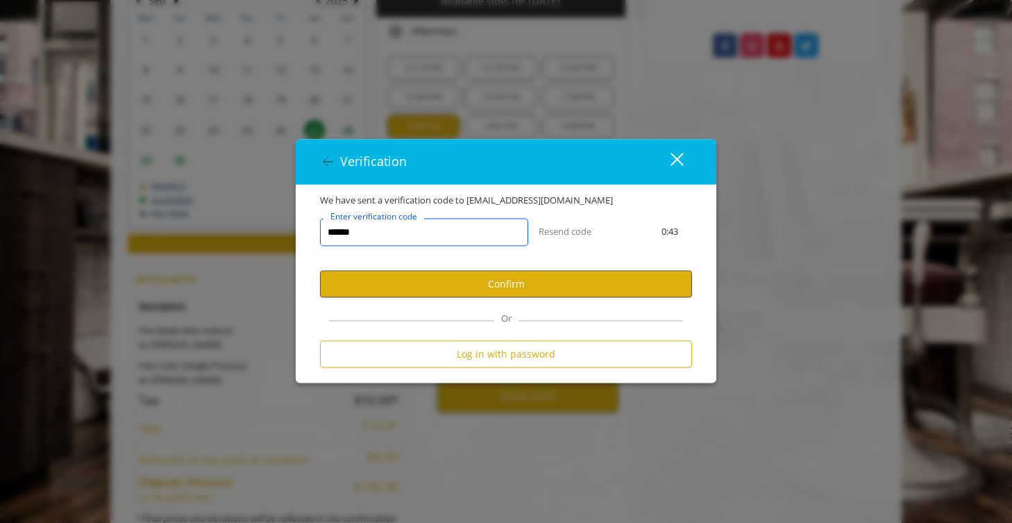
type input "******"
click at [434, 293] on button "Confirm" at bounding box center [506, 283] width 372 height 27
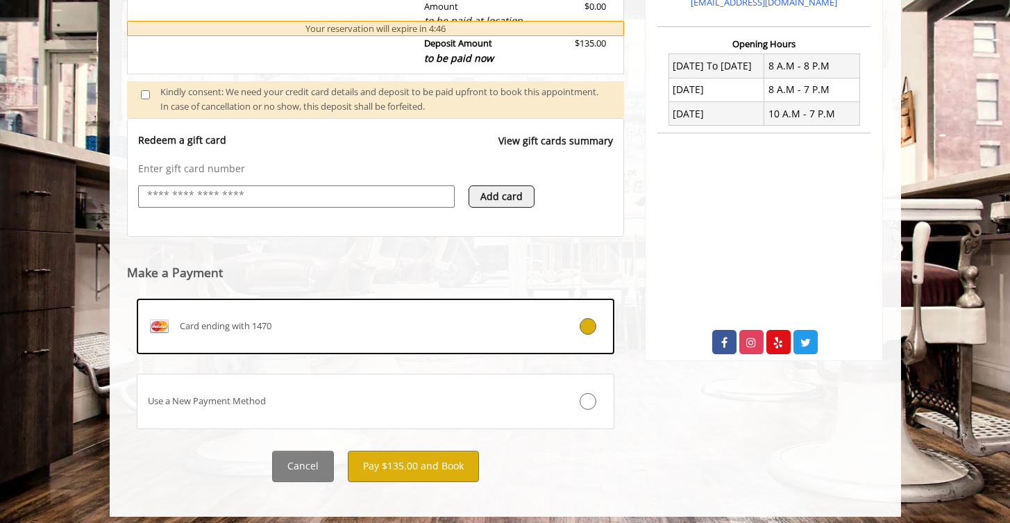
scroll to position [510, 0]
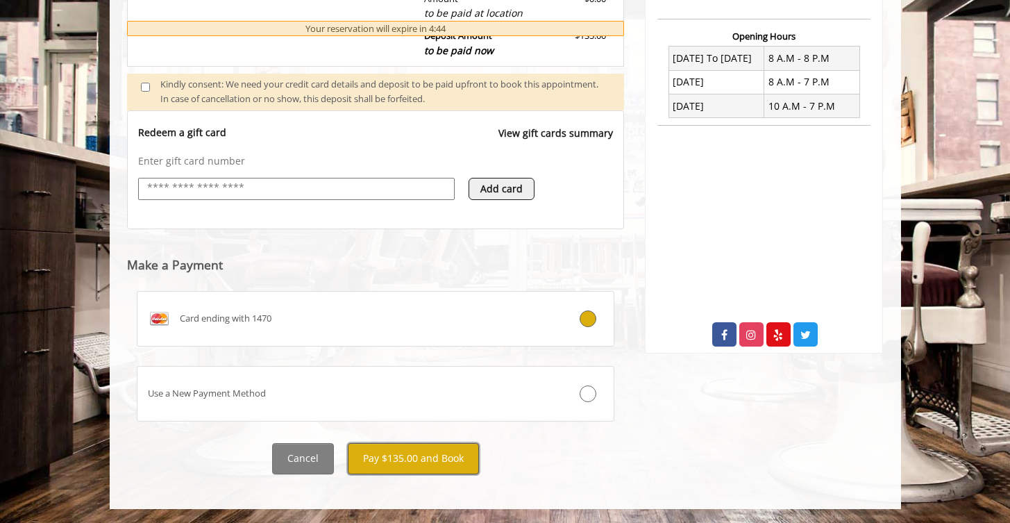
click at [406, 465] on button "Pay $135.00 and Book" at bounding box center [413, 458] width 131 height 31
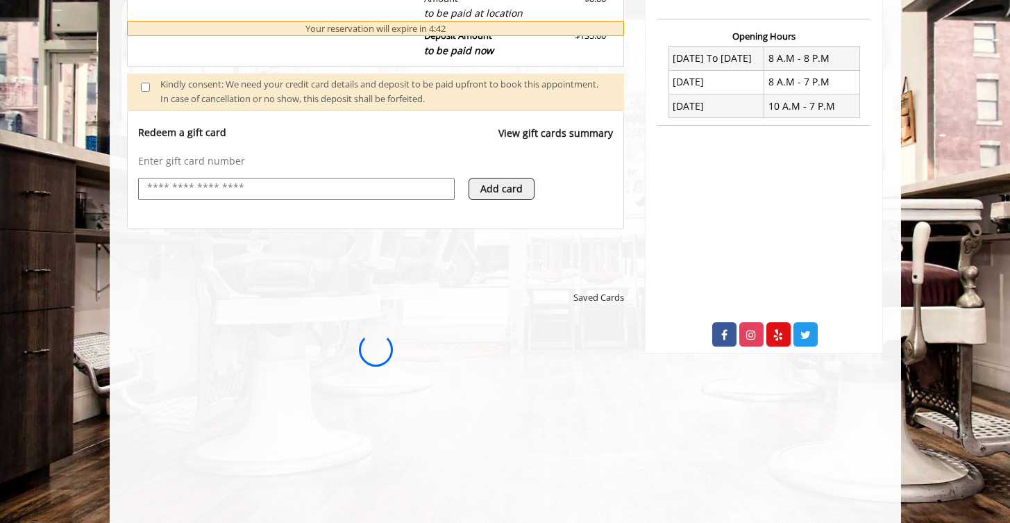
scroll to position [0, 0]
